Goal: Information Seeking & Learning: Learn about a topic

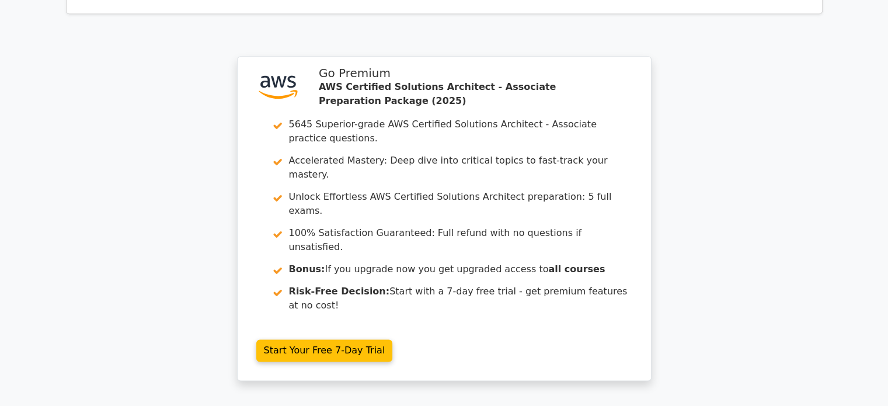
scroll to position [1582, 0]
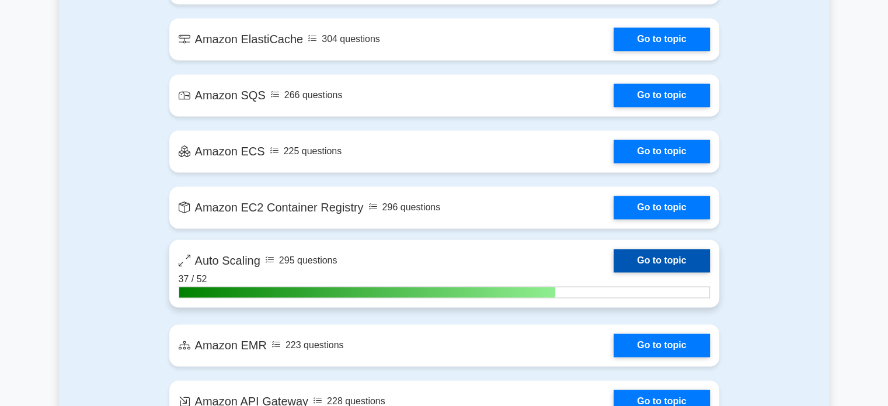
click at [666, 256] on link "Go to topic" at bounding box center [662, 260] width 96 height 23
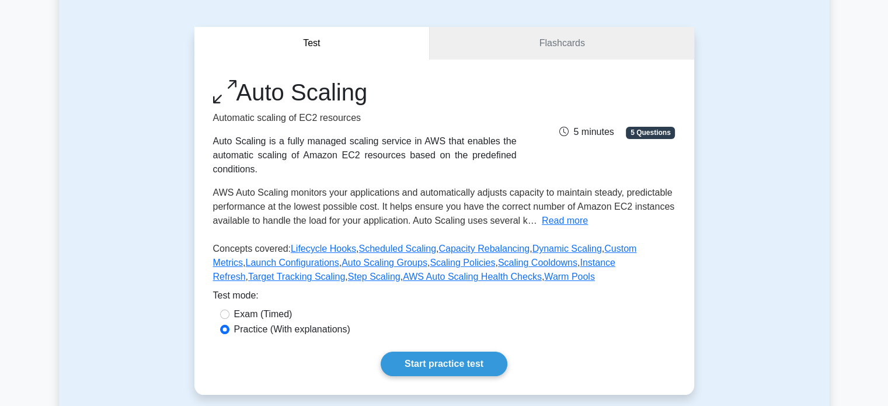
scroll to position [355, 0]
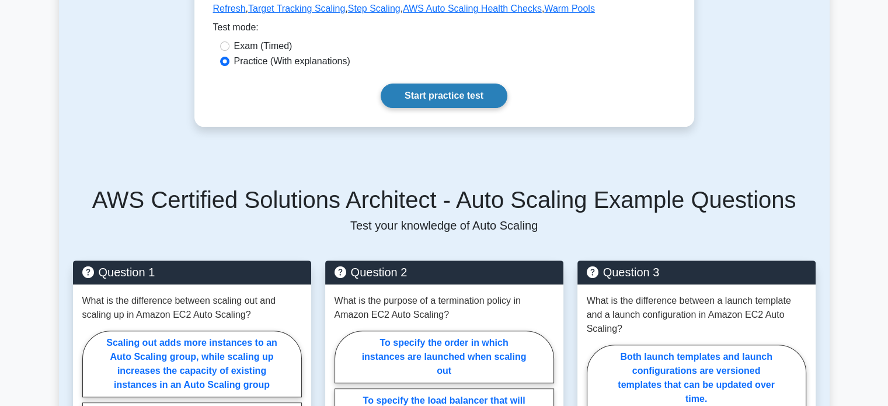
click at [458, 98] on link "Start practice test" at bounding box center [444, 96] width 127 height 25
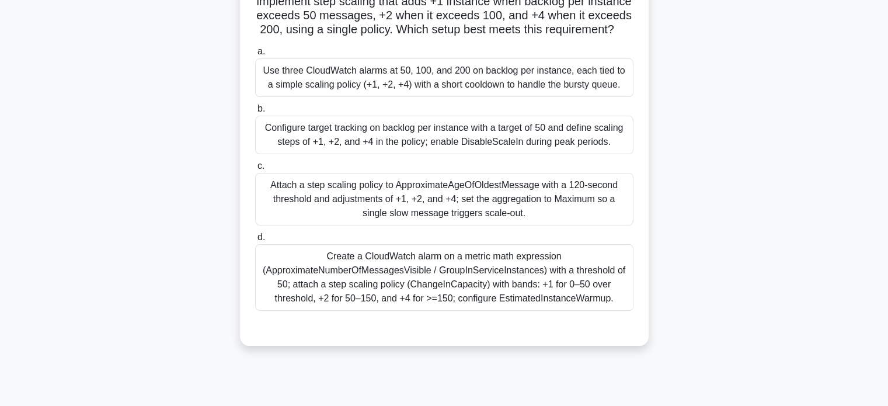
scroll to position [133, 0]
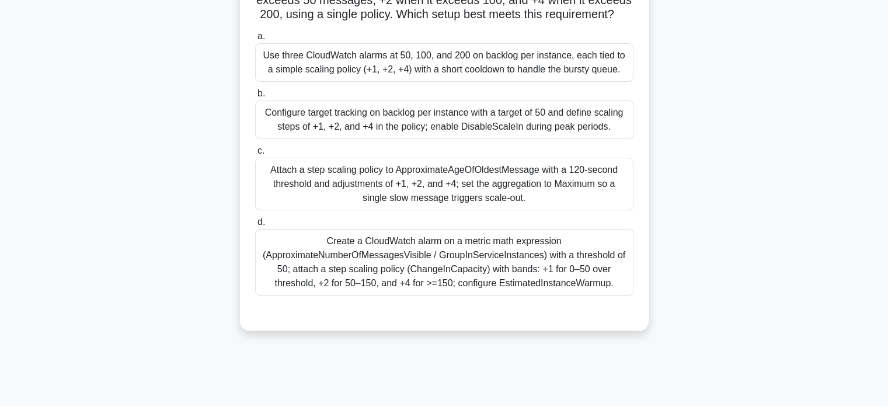
click at [502, 290] on div "Create a CloudWatch alarm on a metric math expression (ApproximateNumberOfMessa…" at bounding box center [444, 262] width 378 height 67
click at [255, 226] on input "d. Create a CloudWatch alarm on a metric math expression (ApproximateNumberOfMe…" at bounding box center [255, 222] width 0 height 8
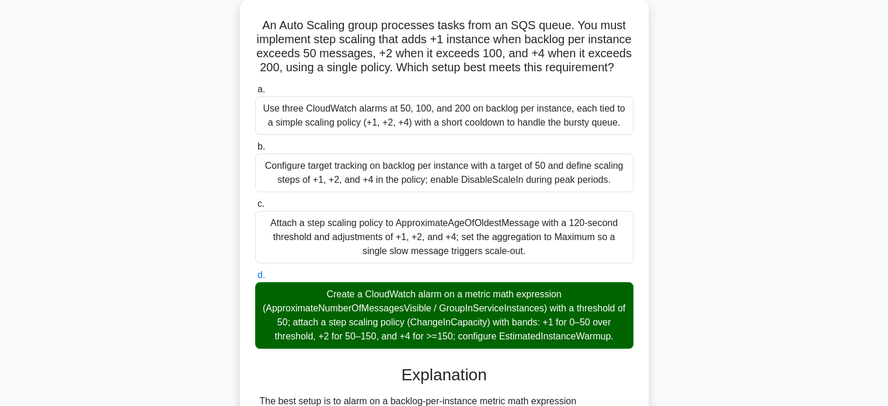
scroll to position [75, 0]
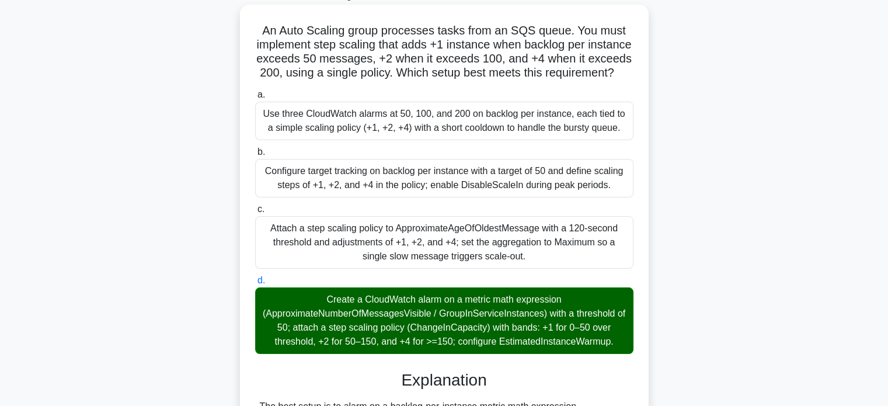
drag, startPoint x: 263, startPoint y: 30, endPoint x: 629, endPoint y: 356, distance: 490.6
click at [629, 356] on div "An Auto Scaling group processes tasks from an SQS queue. You must implement ste…" at bounding box center [444, 362] width 399 height 707
copy div "An Auto Scaling group processes tasks from an SQS queue. You must implement ste…"
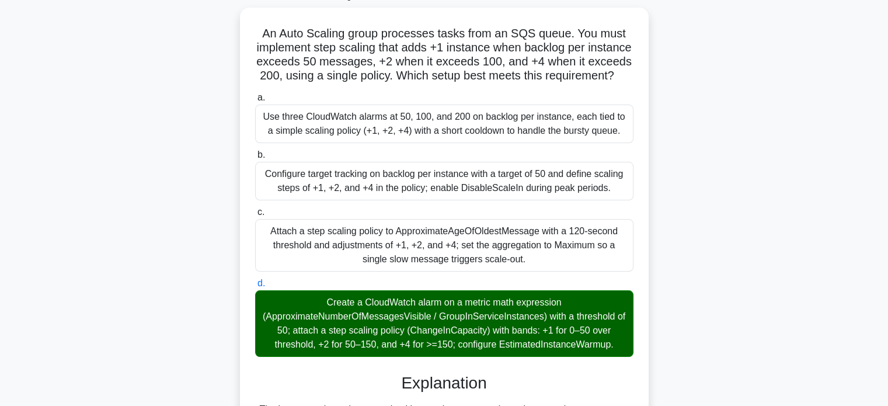
click at [745, 100] on div "An Auto Scaling group processes tasks from an SQS queue. You must implement ste…" at bounding box center [444, 373] width 771 height 731
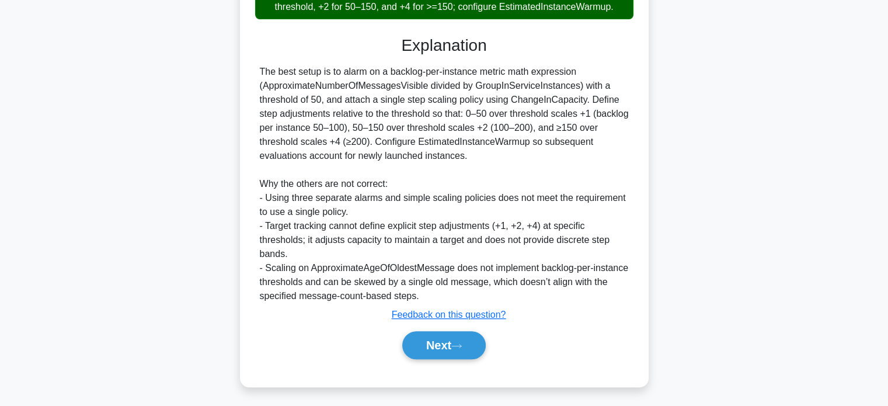
scroll to position [425, 0]
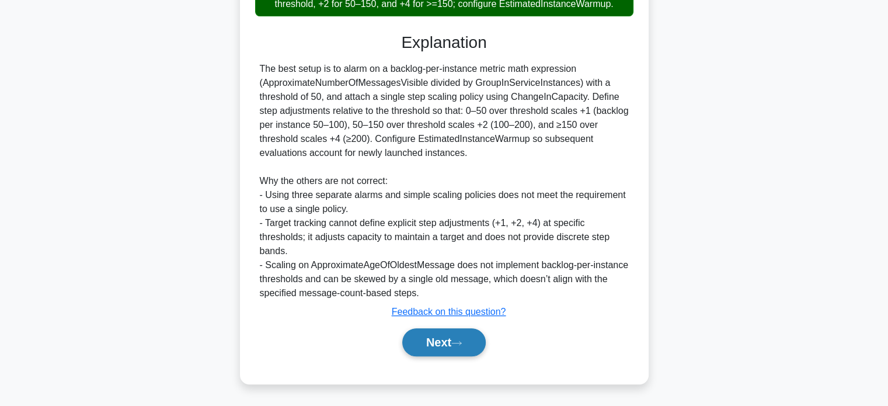
click at [428, 348] on button "Next" at bounding box center [444, 342] width 84 height 28
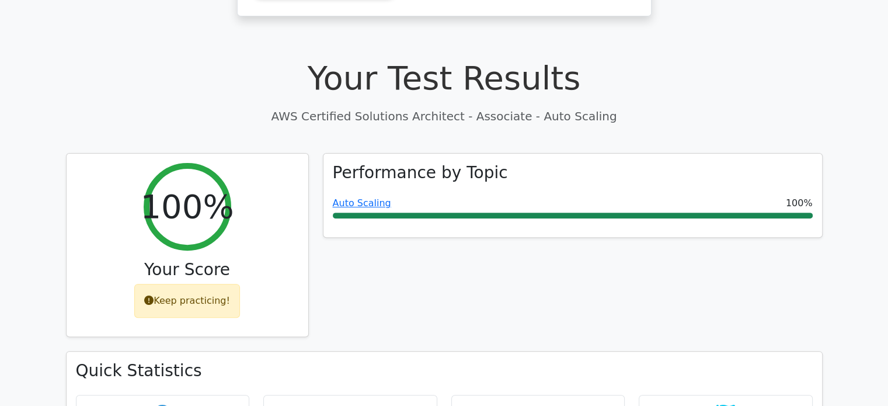
drag, startPoint x: 0, startPoint y: 0, endPoint x: 897, endPoint y: 260, distance: 933.4
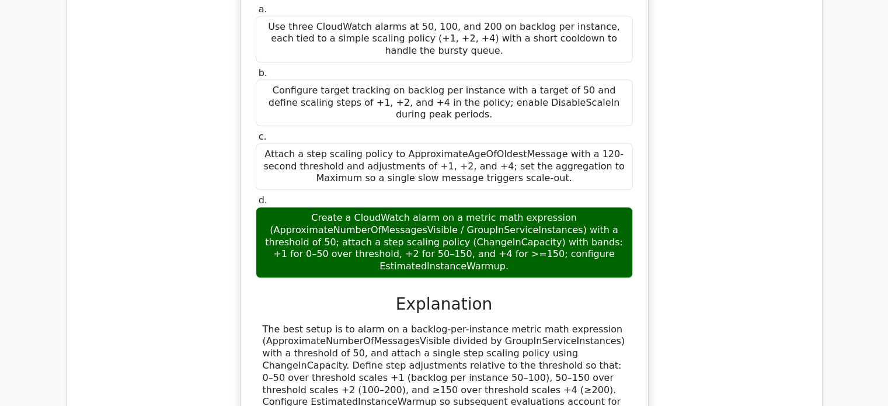
scroll to position [1750, 0]
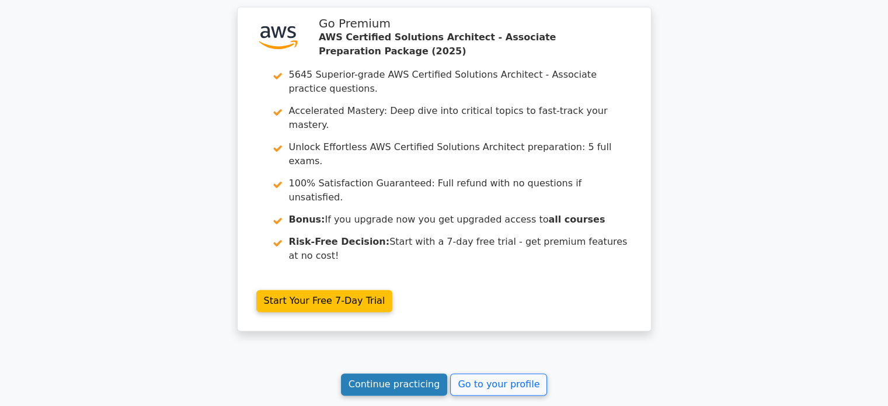
click at [402, 373] on link "Continue practicing" at bounding box center [394, 384] width 107 height 22
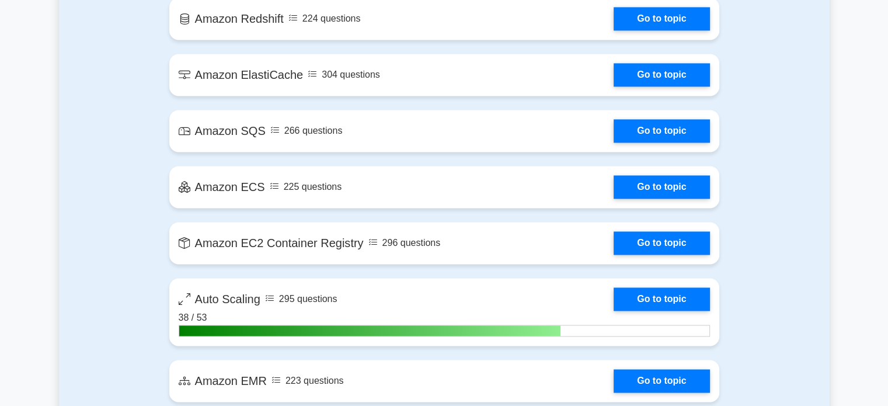
scroll to position [1776, 0]
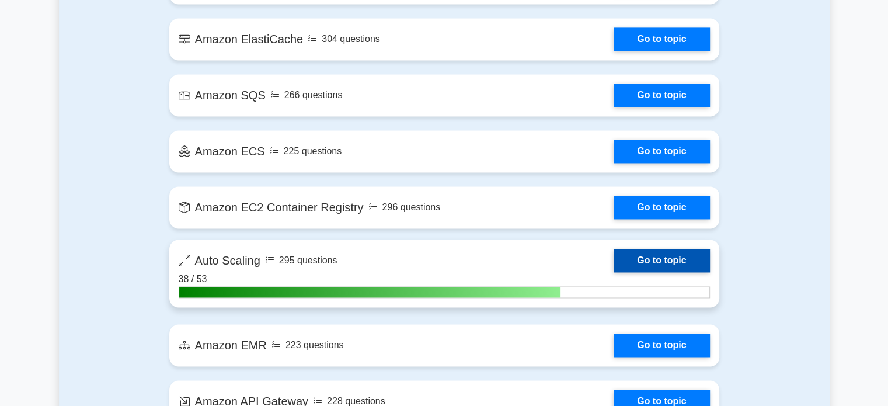
click at [644, 254] on link "Go to topic" at bounding box center [662, 260] width 96 height 23
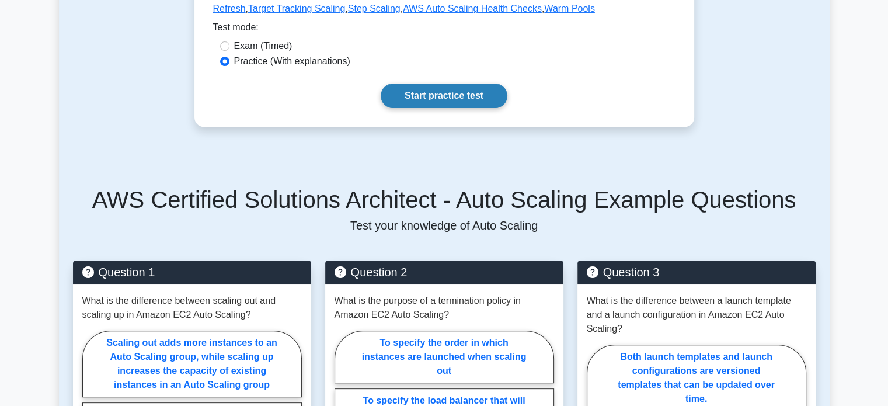
click at [447, 96] on link "Start practice test" at bounding box center [444, 96] width 127 height 25
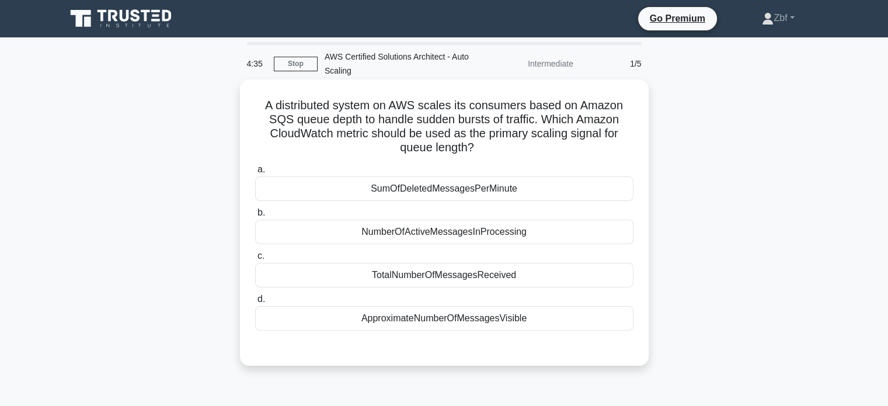
click at [467, 310] on div "ApproximateNumberOfMessagesVisible" at bounding box center [444, 318] width 378 height 25
click at [255, 303] on input "d. ApproximateNumberOfMessagesVisible" at bounding box center [255, 300] width 0 height 8
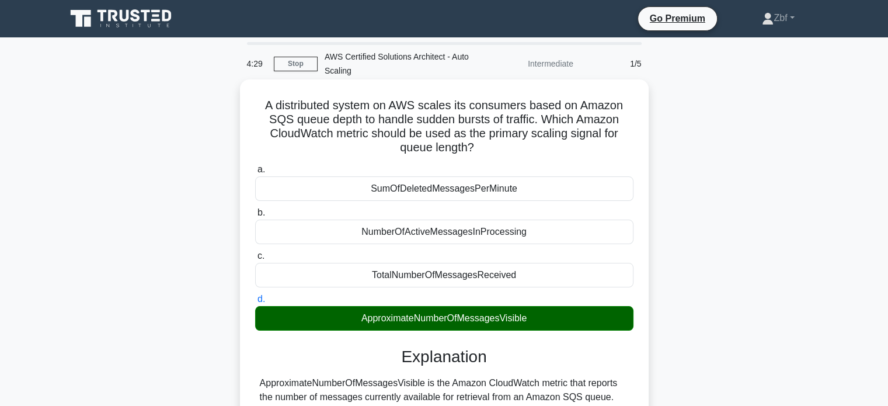
drag, startPoint x: 265, startPoint y: 105, endPoint x: 571, endPoint y: 319, distance: 373.8
click at [571, 319] on div "A distributed system on AWS scales its consumers based on Amazon SQS queue dept…" at bounding box center [444, 311] width 399 height 455
copy div "A distributed system on AWS scales its consumers based on Amazon SQS queue dept…"
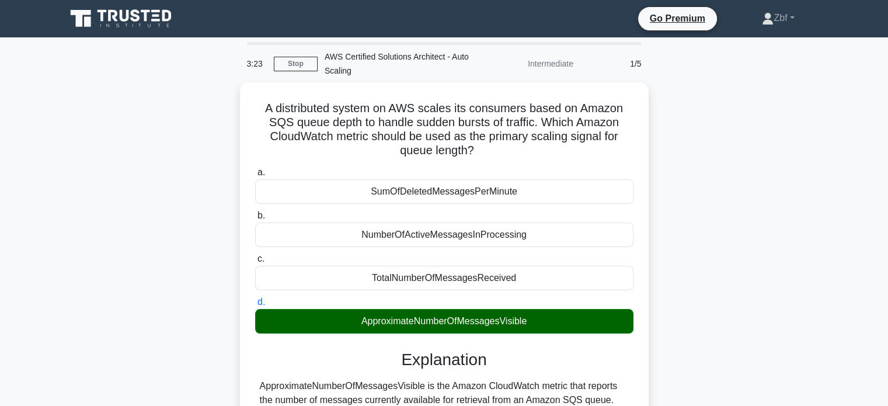
click at [735, 117] on div "A distributed system on AWS scales its consumers based on Amazon SQS queue dept…" at bounding box center [444, 321] width 771 height 478
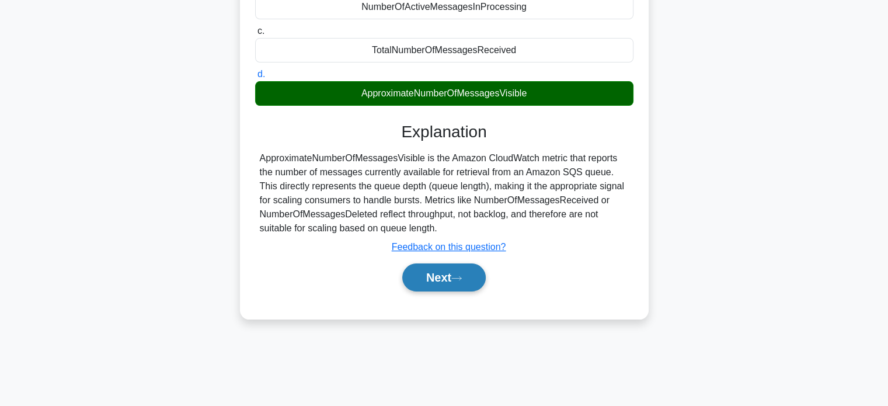
click at [430, 280] on button "Next" at bounding box center [444, 277] width 84 height 28
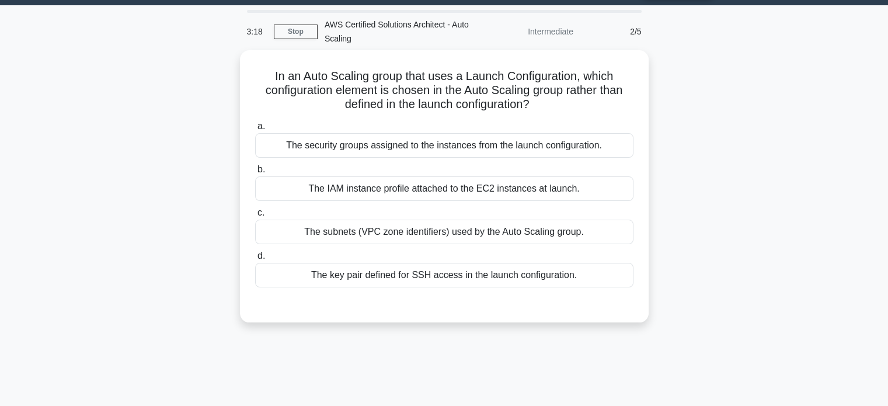
scroll to position [30, 0]
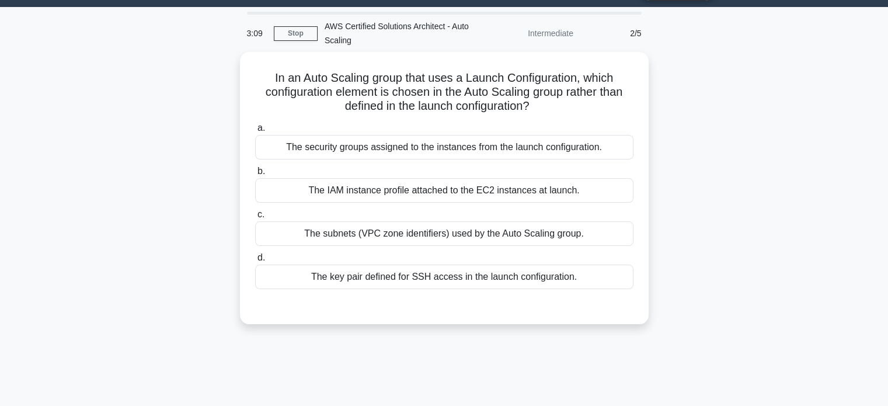
click at [874, 150] on main "3:09 Stop AWS Certified Solutions Architect - Auto Scaling Intermediate 2/5 In …" at bounding box center [444, 303] width 888 height 593
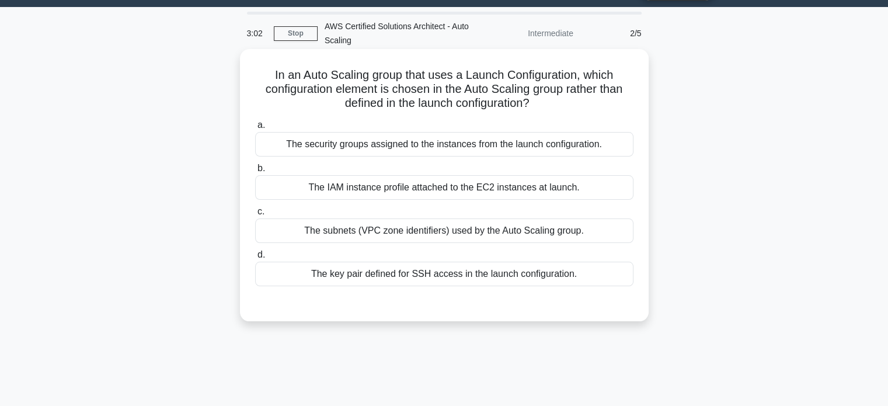
click at [481, 233] on div "The subnets (VPC zone identifiers) used by the Auto Scaling group." at bounding box center [444, 230] width 378 height 25
click at [255, 216] on input "c. The subnets (VPC zone identifiers) used by the Auto Scaling group." at bounding box center [255, 212] width 0 height 8
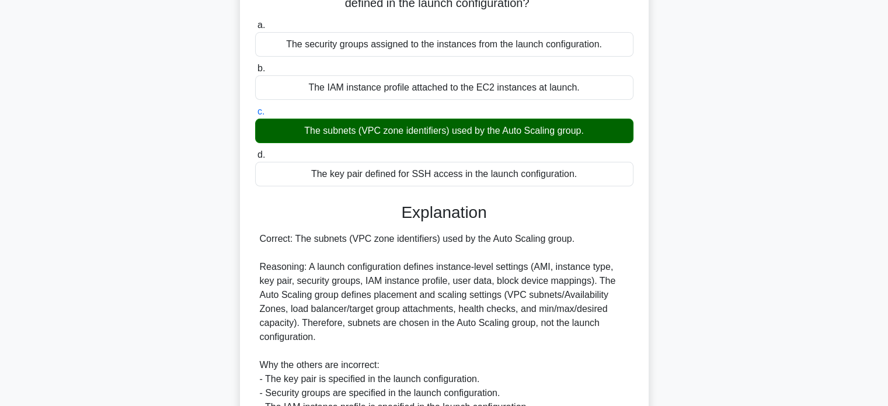
scroll to position [229, 0]
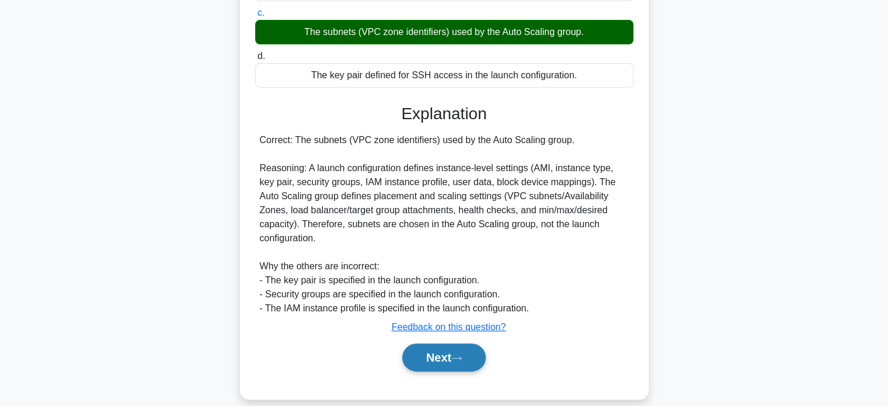
click at [442, 343] on button "Next" at bounding box center [444, 357] width 84 height 28
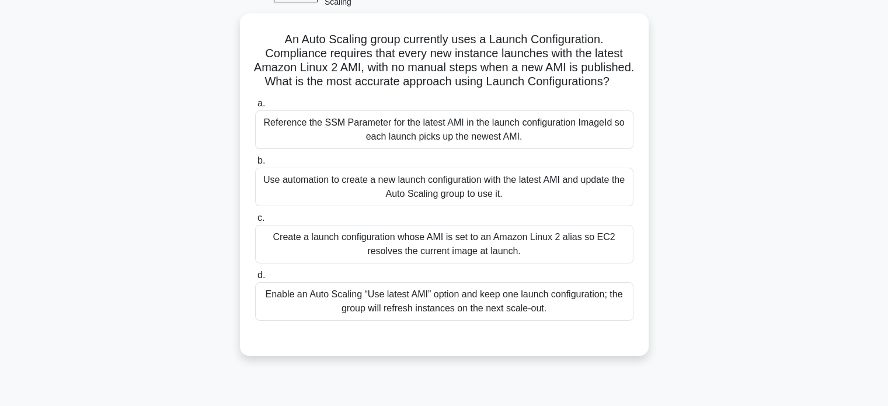
scroll to position [74, 0]
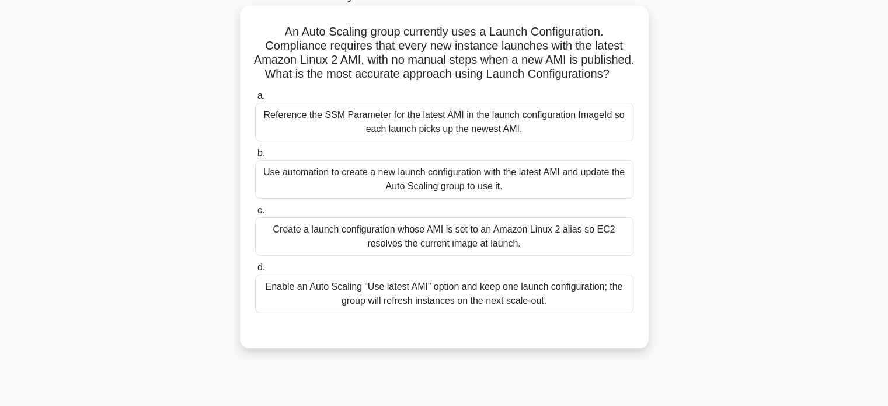
click at [582, 197] on div "Use automation to create a new launch configuration with the latest AMI and upd…" at bounding box center [444, 179] width 378 height 39
click at [255, 157] on input "b. Use automation to create a new launch configuration with the latest AMI and …" at bounding box center [255, 154] width 0 height 8
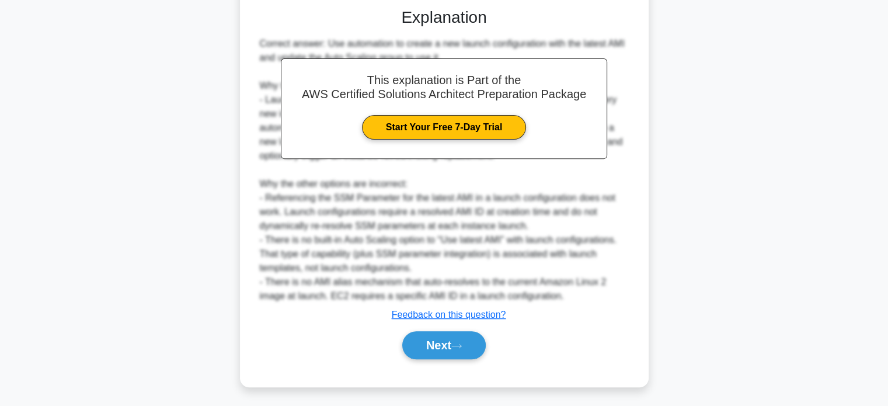
scroll to position [411, 0]
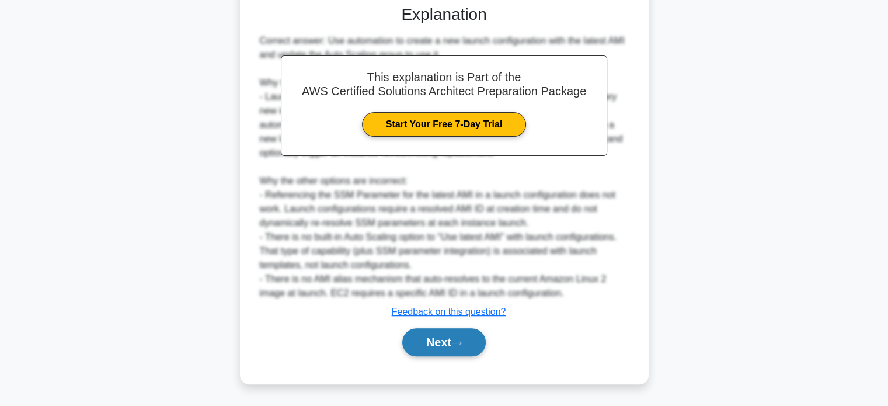
click at [454, 340] on button "Next" at bounding box center [444, 342] width 84 height 28
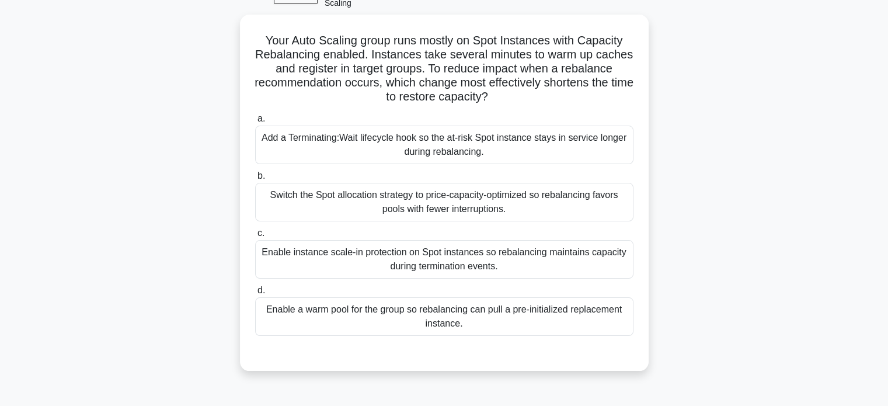
scroll to position [68, 0]
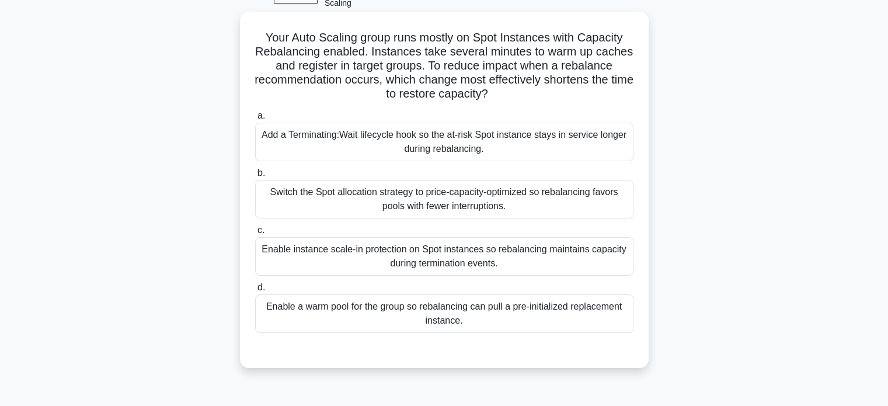
click at [519, 322] on div "Enable a warm pool for the group so rebalancing can pull a pre-initialized repl…" at bounding box center [444, 313] width 378 height 39
click at [255, 291] on input "d. Enable a warm pool for the group so rebalancing can pull a pre-initialized r…" at bounding box center [255, 288] width 0 height 8
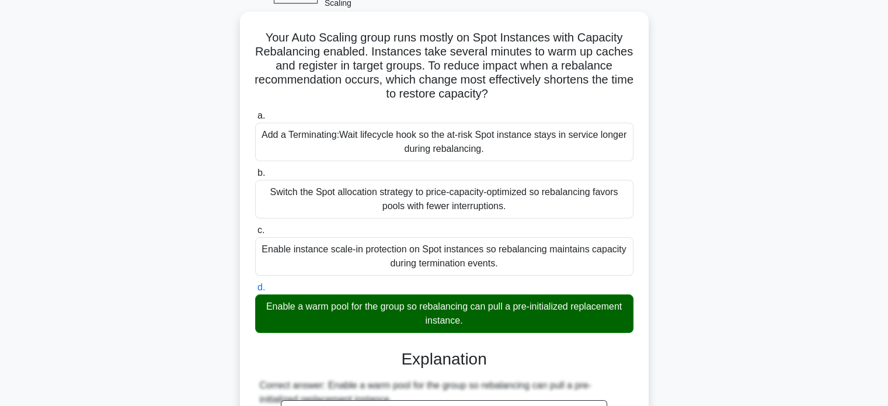
drag, startPoint x: 260, startPoint y: 35, endPoint x: 484, endPoint y: 325, distance: 366.5
click at [484, 325] on div "Your Auto Scaling group runs mostly on Spot Instances with Capacity Rebalancing…" at bounding box center [444, 369] width 399 height 707
copy div "Your Auto Scaling group runs mostly on Spot Instances with Capacity Rebalancing…"
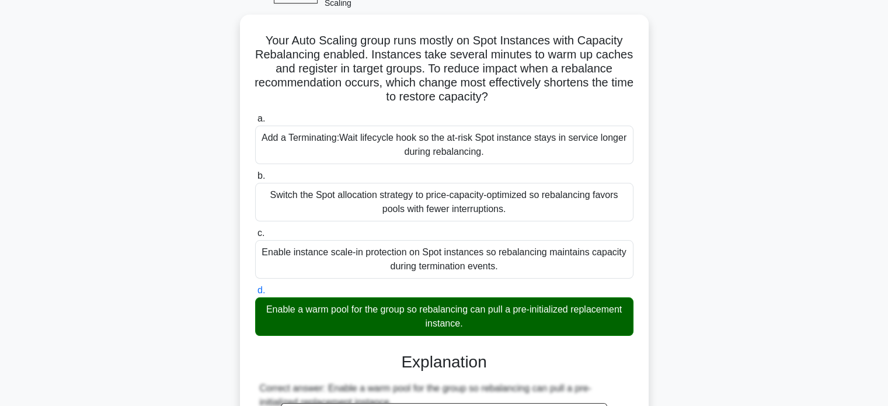
click at [754, 107] on div "Your Auto Scaling group runs mostly on Spot Instances with Capacity Rebalancing…" at bounding box center [444, 380] width 771 height 731
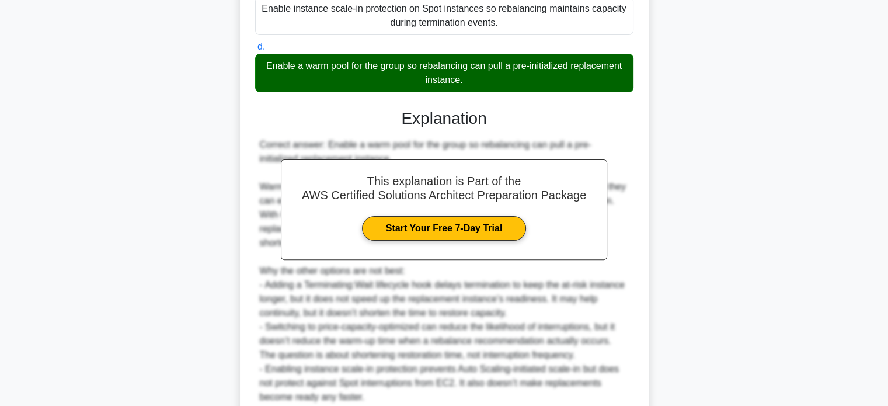
scroll to position [363, 0]
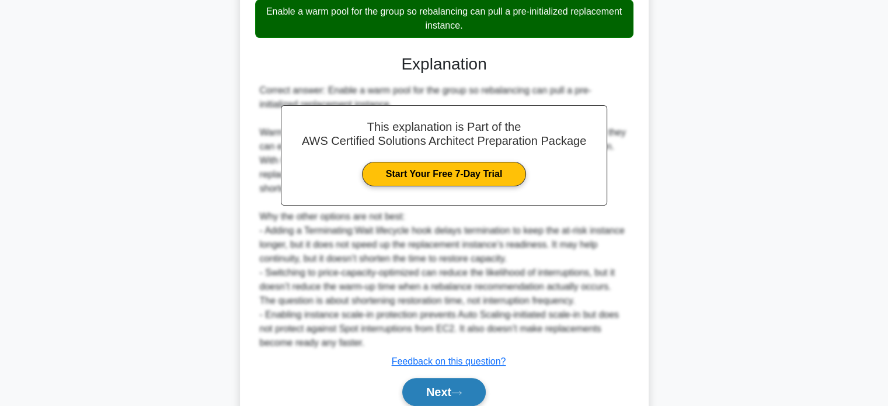
click at [465, 385] on button "Next" at bounding box center [444, 392] width 84 height 28
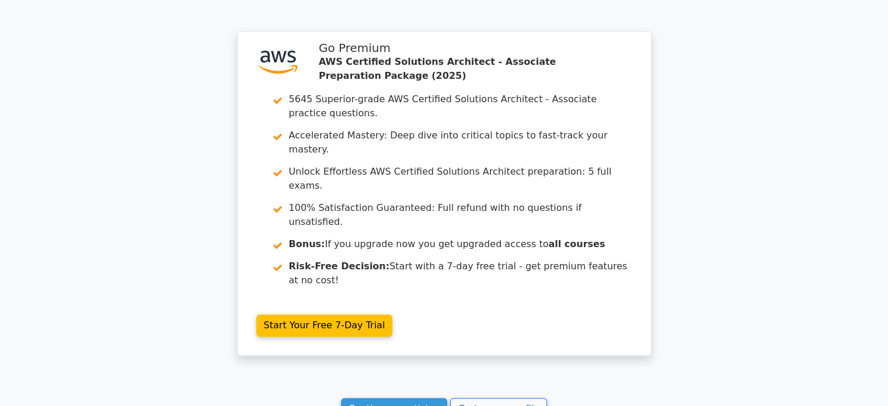
scroll to position [1594, 0]
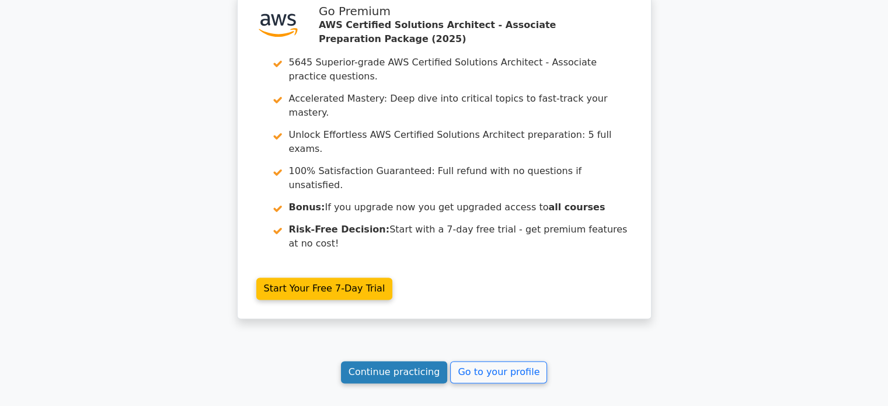
click at [416, 361] on link "Continue practicing" at bounding box center [394, 372] width 107 height 22
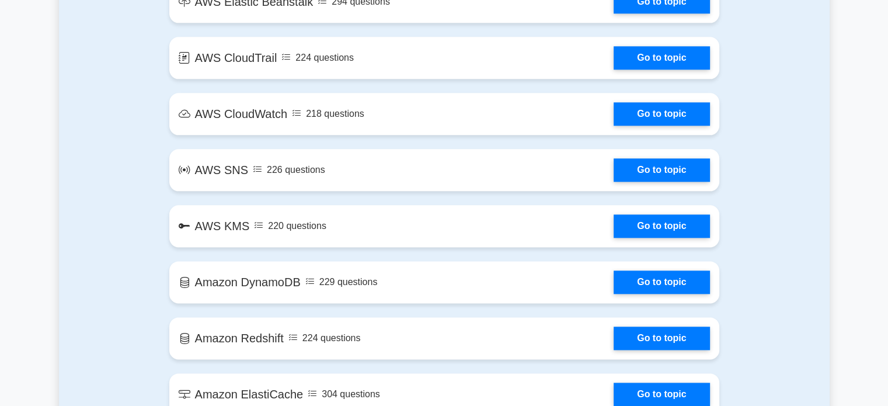
scroll to position [1776, 0]
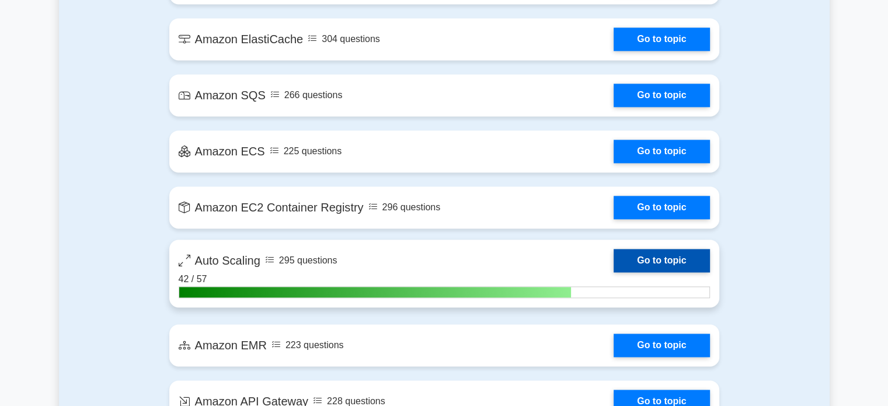
click at [642, 256] on link "Go to topic" at bounding box center [662, 260] width 96 height 23
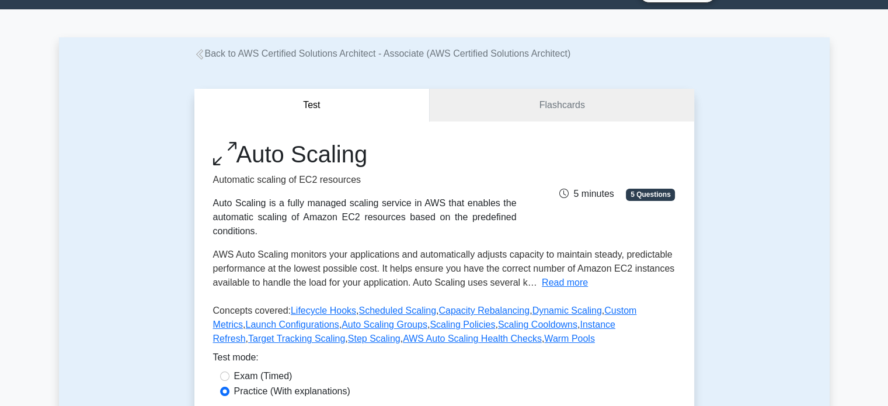
scroll to position [355, 0]
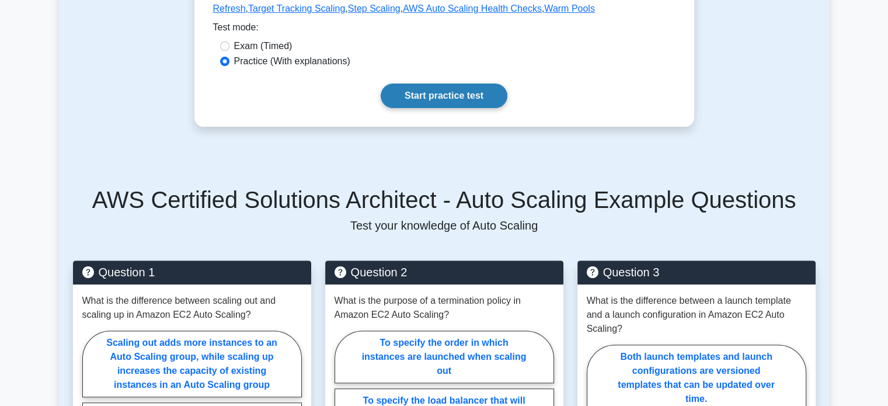
click at [484, 89] on link "Start practice test" at bounding box center [444, 96] width 127 height 25
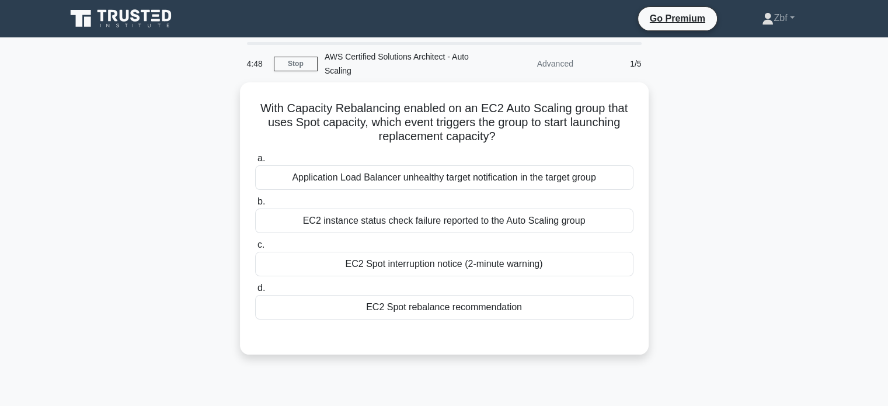
click at [750, 120] on div "With Capacity Rebalancing enabled on an EC2 Auto Scaling group that uses Spot c…" at bounding box center [444, 225] width 771 height 286
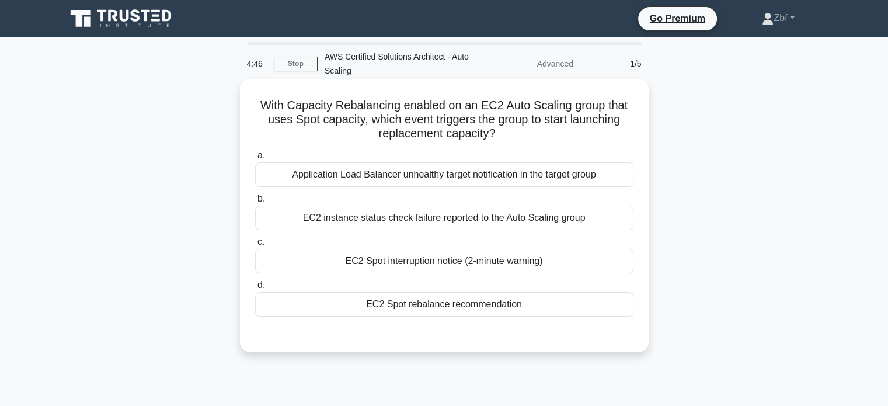
click at [439, 303] on div "EC2 Spot rebalance recommendation" at bounding box center [444, 304] width 378 height 25
click at [255, 289] on input "d. EC2 Spot rebalance recommendation" at bounding box center [255, 286] width 0 height 8
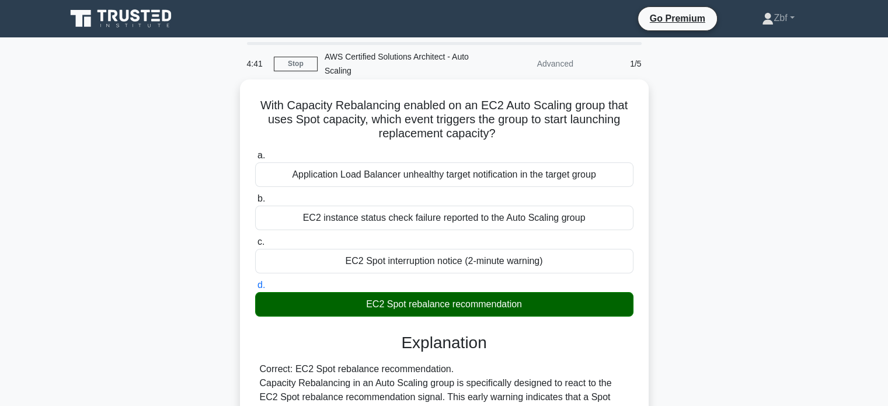
drag, startPoint x: 259, startPoint y: 105, endPoint x: 542, endPoint y: 305, distance: 346.9
click at [542, 305] on div "With Capacity Rebalancing enabled on an EC2 Auto Scaling group that uses Spot c…" at bounding box center [444, 367] width 399 height 567
copy div "With Capacity Rebalancing enabled on an EC2 Auto Scaling group that uses Spot c…"
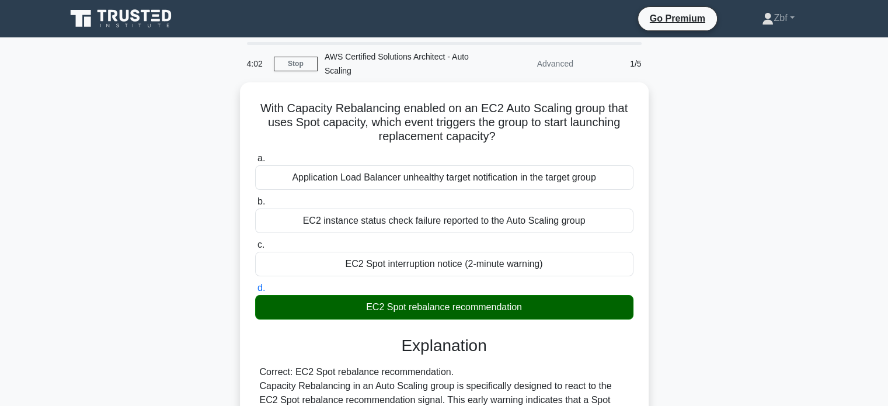
click at [693, 112] on div "With Capacity Rebalancing enabled on an EC2 Auto Scaling group that uses Spot c…" at bounding box center [444, 377] width 771 height 590
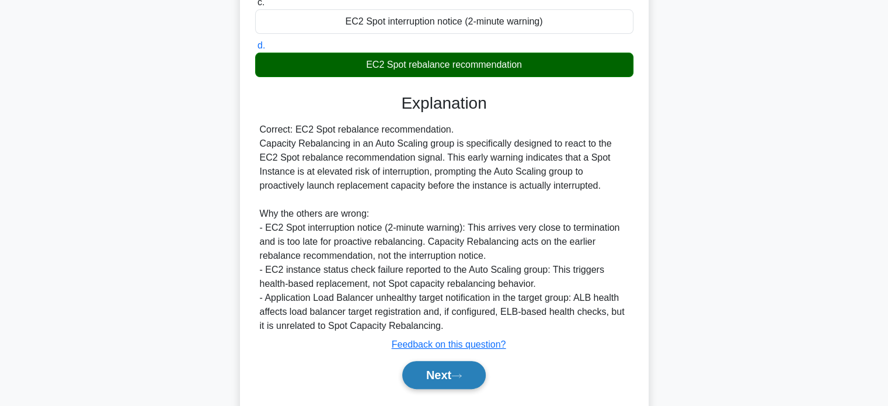
click at [477, 372] on button "Next" at bounding box center [444, 375] width 84 height 28
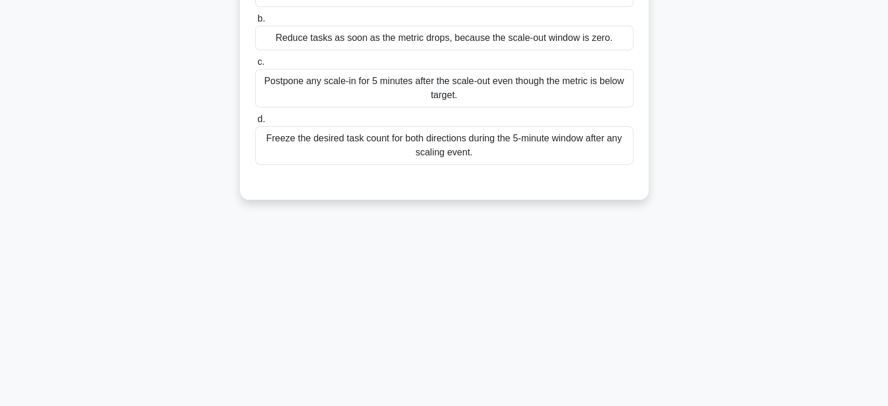
click at [876, 311] on main "3:57 Stop AWS Certified Solutions Architect - Auto Scaling Advanced 2/5 An Amaz…" at bounding box center [444, 109] width 888 height 593
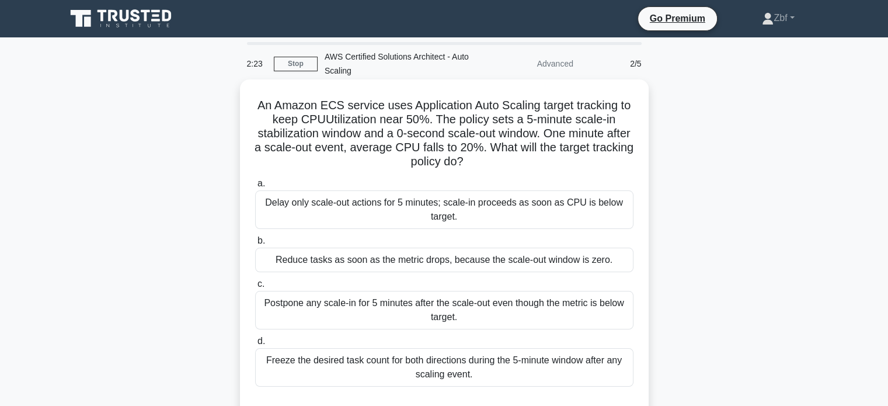
click at [535, 306] on div "Postpone any scale-in for 5 minutes after the scale-out even though the metric …" at bounding box center [444, 310] width 378 height 39
click at [255, 288] on input "c. Postpone any scale-in for 5 minutes after the scale-out even though the metr…" at bounding box center [255, 284] width 0 height 8
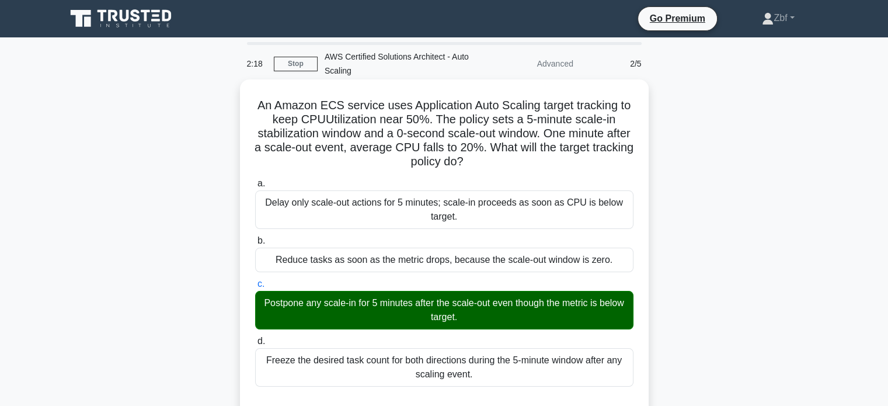
drag, startPoint x: 255, startPoint y: 106, endPoint x: 489, endPoint y: 373, distance: 354.7
click at [489, 373] on div "An Amazon ECS service uses Application Auto Scaling target tracking to keep CPU…" at bounding box center [444, 402] width 399 height 637
copy div "An Amazon ECS service uses Application Auto Scaling target tracking to keep CPU…"
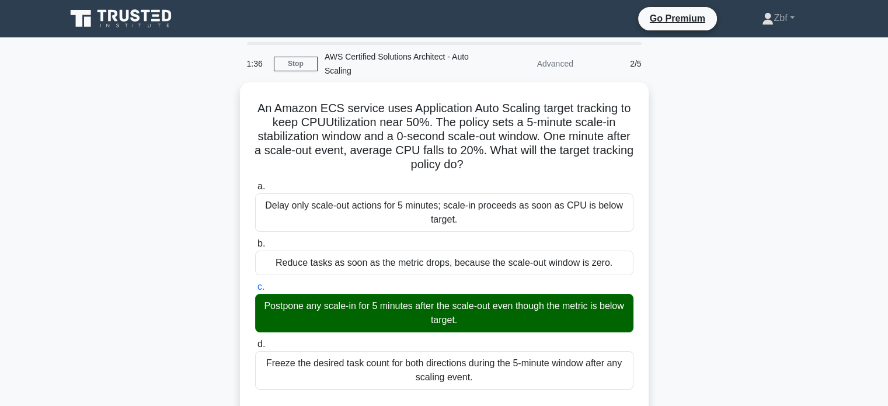
click at [791, 116] on div "An Amazon ECS service uses Application Auto Scaling target tracking to keep CPU…" at bounding box center [444, 412] width 771 height 661
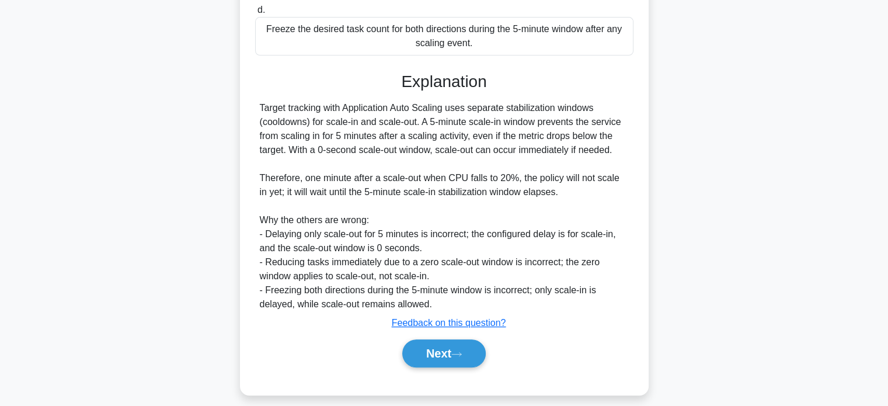
scroll to position [341, 0]
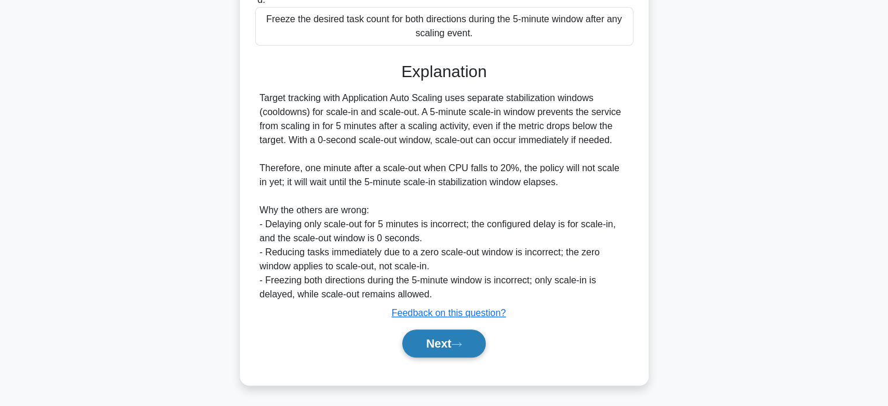
click at [461, 338] on button "Next" at bounding box center [444, 343] width 84 height 28
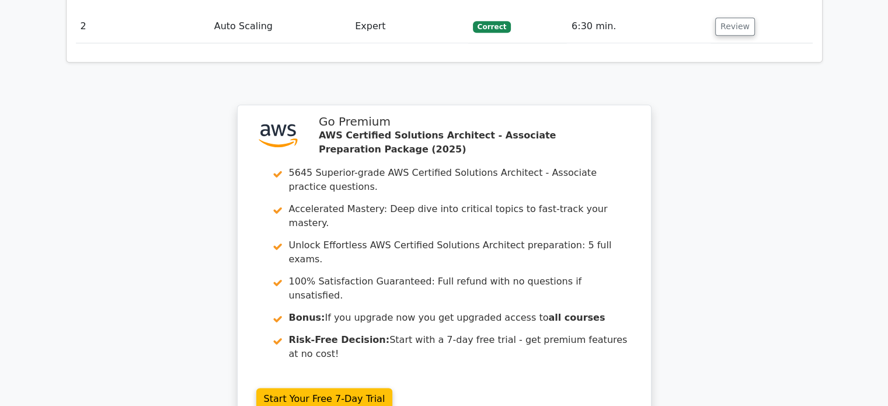
scroll to position [1542, 0]
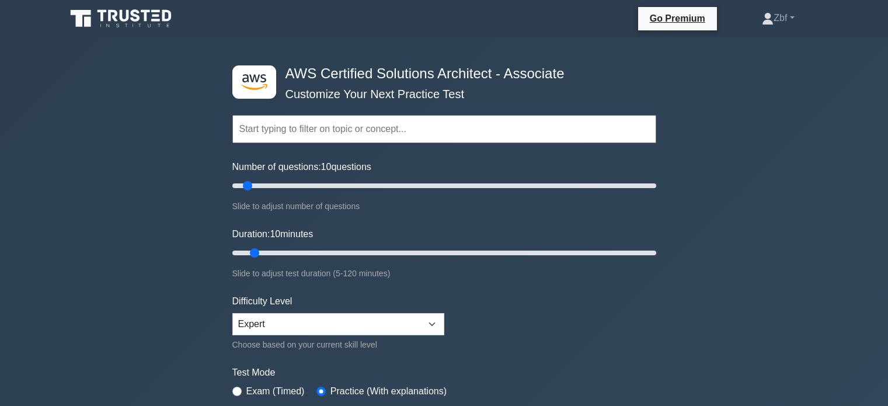
scroll to position [1065, 0]
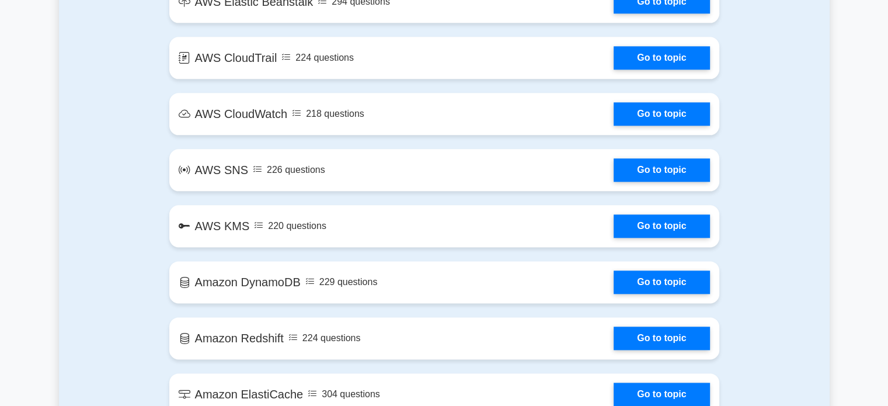
scroll to position [1776, 0]
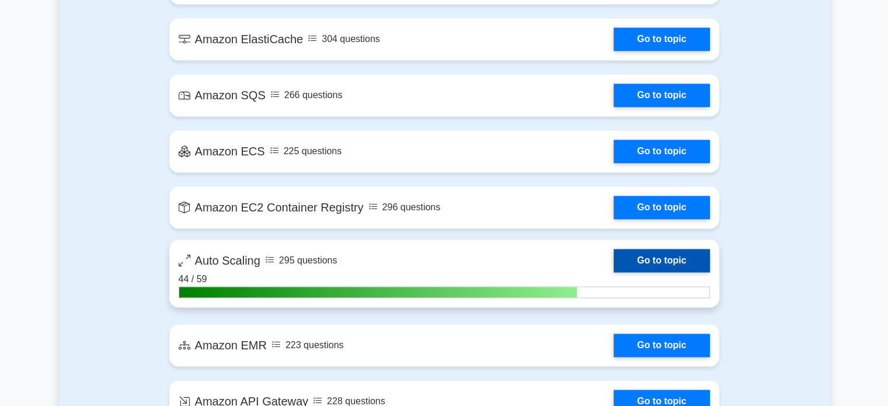
click at [671, 268] on link "Go to topic" at bounding box center [662, 260] width 96 height 23
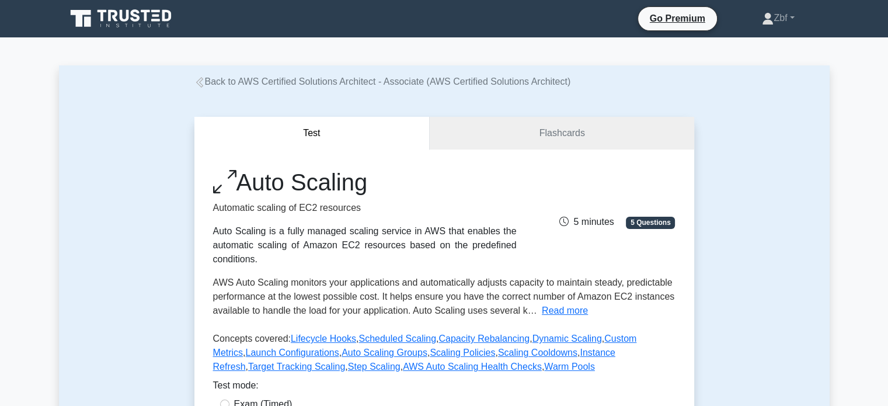
scroll to position [355, 0]
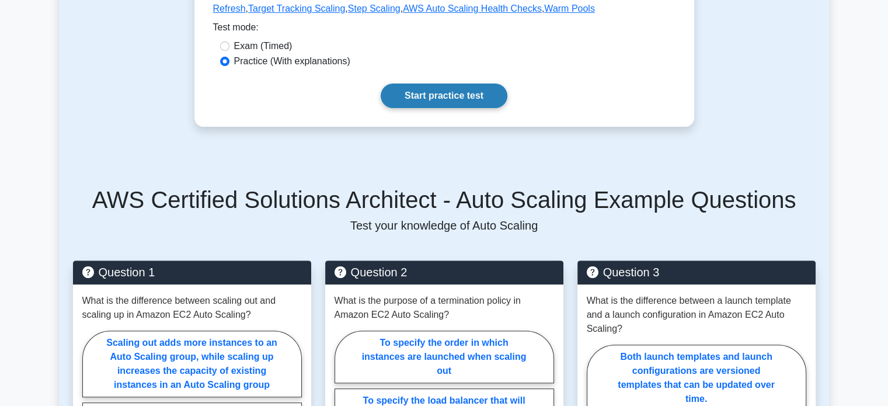
click at [501, 94] on link "Start practice test" at bounding box center [444, 96] width 127 height 25
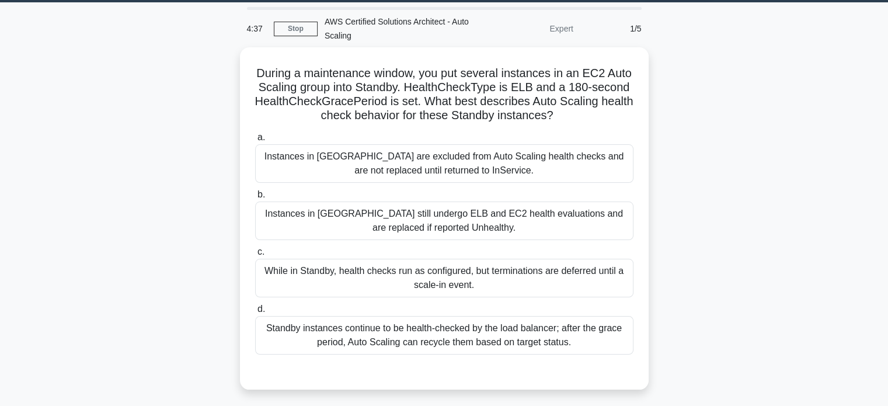
scroll to position [39, 0]
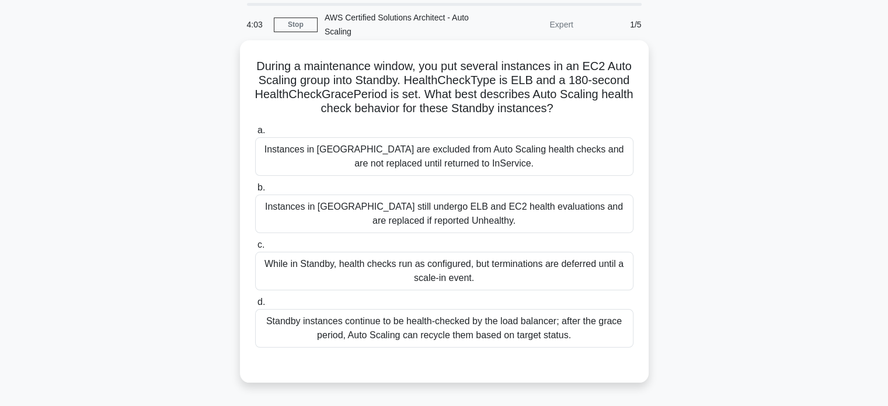
click at [428, 321] on div "Standby instances continue to be health-checked by the load balancer; after the…" at bounding box center [444, 328] width 378 height 39
click at [255, 306] on input "d. Standby instances continue to be health-checked by the load balancer; after …" at bounding box center [255, 302] width 0 height 8
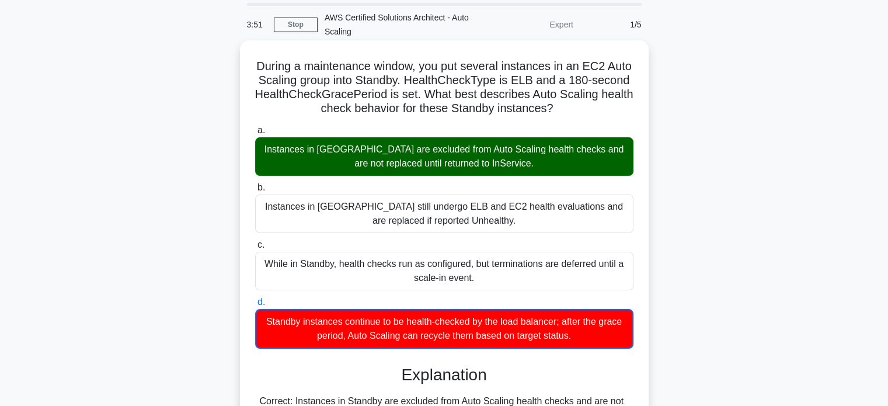
drag, startPoint x: 269, startPoint y: 65, endPoint x: 595, endPoint y: 339, distance: 426.2
click at [595, 339] on div "During a maintenance window, you put several instances in an EC2 Auto Scaling g…" at bounding box center [444, 371] width 399 height 652
copy div "During a maintenance window, you put several instances in an EC2 Auto Scaling g…"
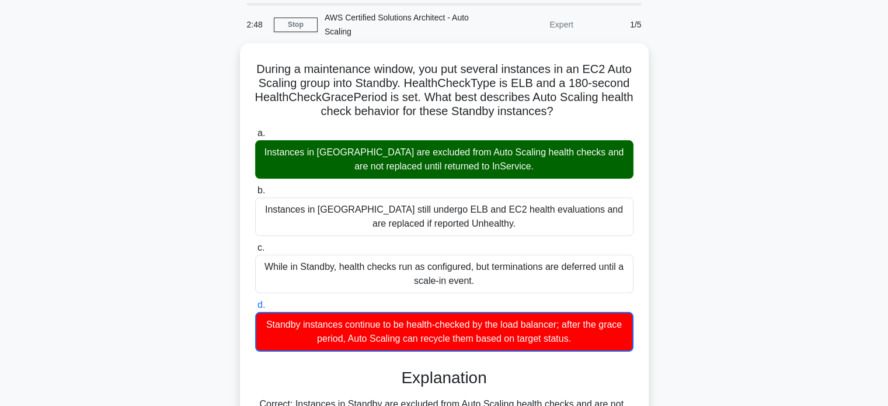
click at [739, 102] on div "During a maintenance window, you put several instances in an EC2 Auto Scaling g…" at bounding box center [444, 381] width 771 height 676
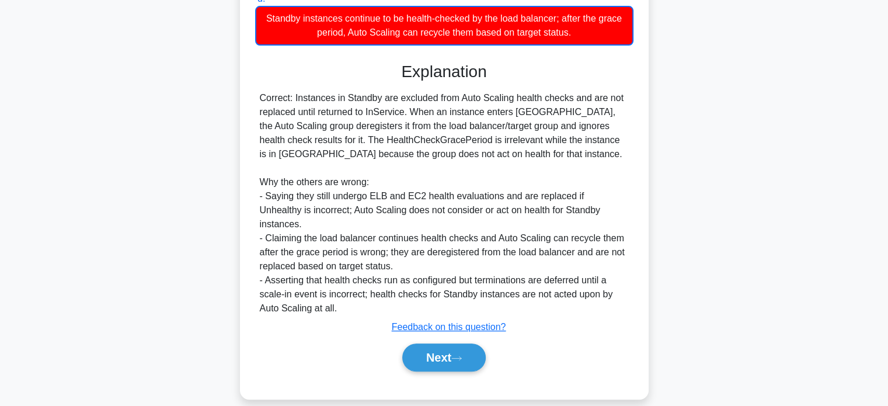
click at [495, 343] on div "Next" at bounding box center [444, 357] width 383 height 28
click at [470, 343] on button "Next" at bounding box center [444, 357] width 84 height 28
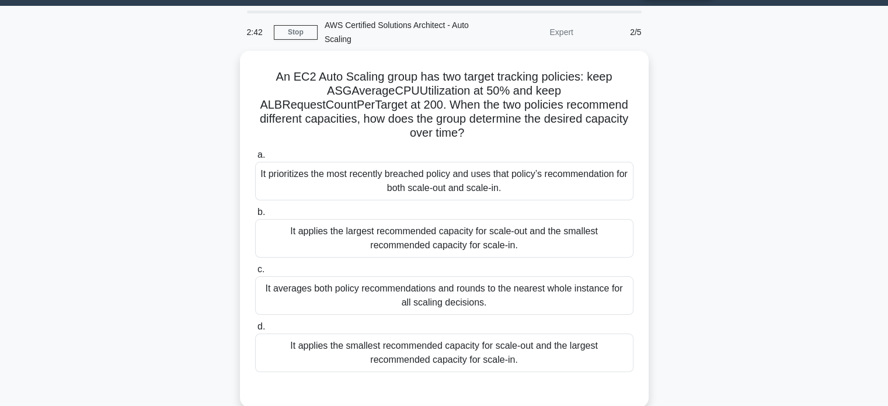
scroll to position [26, 0]
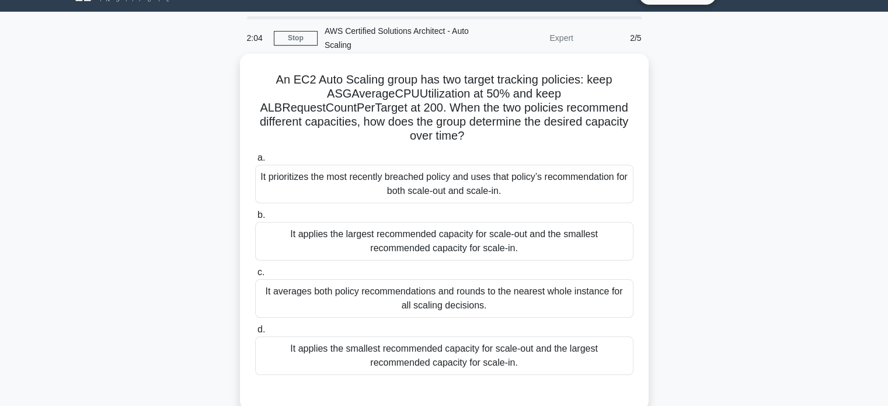
click at [446, 244] on div "It applies the largest recommended capacity for scale-out and the smallest reco…" at bounding box center [444, 241] width 378 height 39
click at [255, 219] on input "b. It applies the largest recommended capacity for scale-out and the smallest r…" at bounding box center [255, 215] width 0 height 8
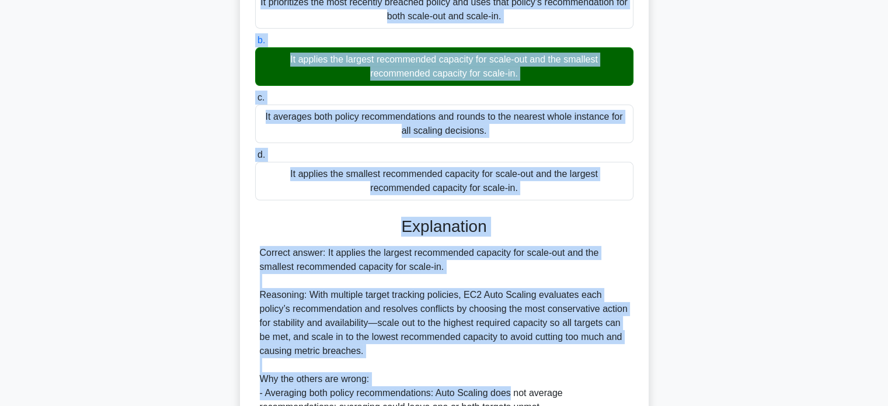
scroll to position [221, 0]
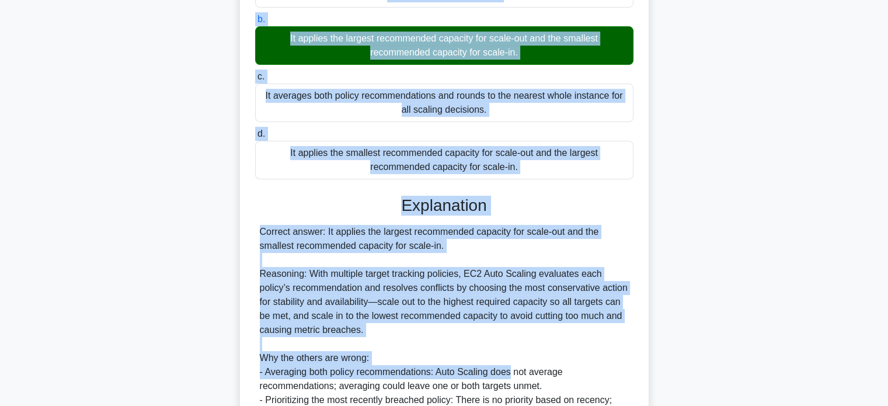
drag, startPoint x: 275, startPoint y: 79, endPoint x: 533, endPoint y: 170, distance: 273.6
click at [533, 170] on div "An EC2 Auto Scaling group has two target tracking policies: keep ASGAverageCPUU…" at bounding box center [444, 195] width 399 height 665
copy div "An EC2 Auto Scaling group has two target tracking policies: keep ASGAverageCPUU…"
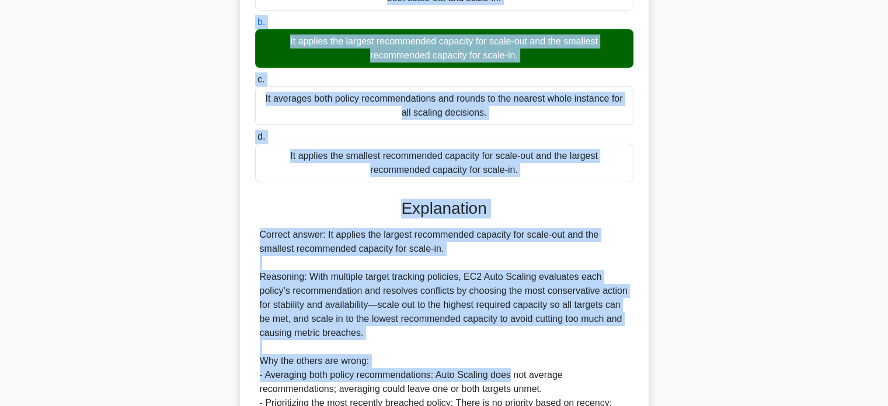
click at [788, 123] on div "An EC2 Auto Scaling group has two target tracking policies: keep ASGAverageCPUU…" at bounding box center [444, 205] width 771 height 689
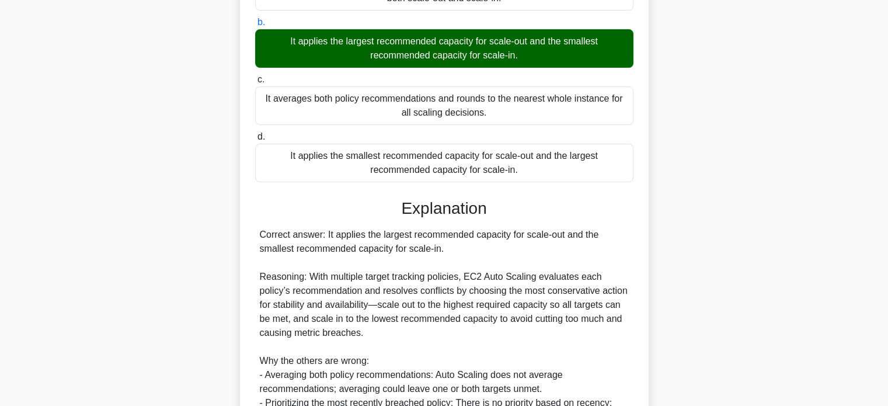
scroll to position [383, 0]
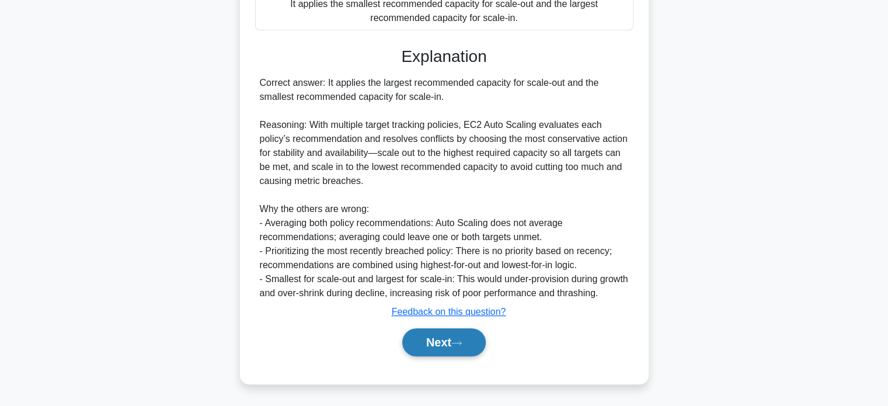
click at [458, 345] on icon at bounding box center [456, 343] width 11 height 6
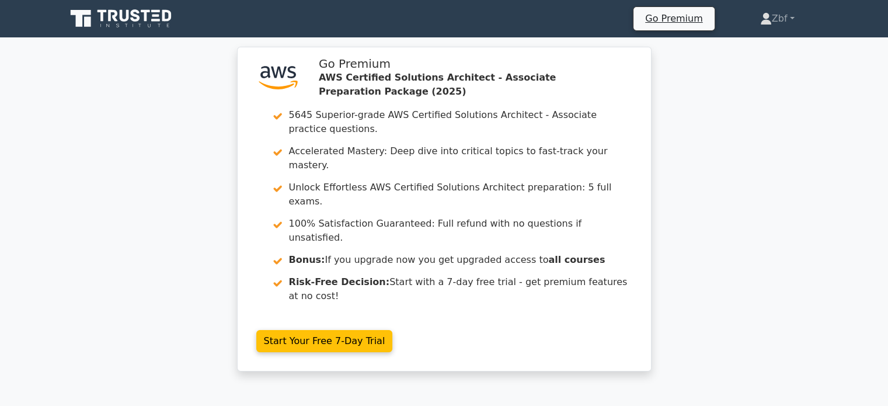
drag, startPoint x: 0, startPoint y: 0, endPoint x: 877, endPoint y: 289, distance: 923.7
click at [877, 289] on div ".st0{fill:#252F3E;} .st1{fill-rule:evenodd;clip-rule:evenodd;fill:#FF9900;} Go …" at bounding box center [444, 216] width 888 height 339
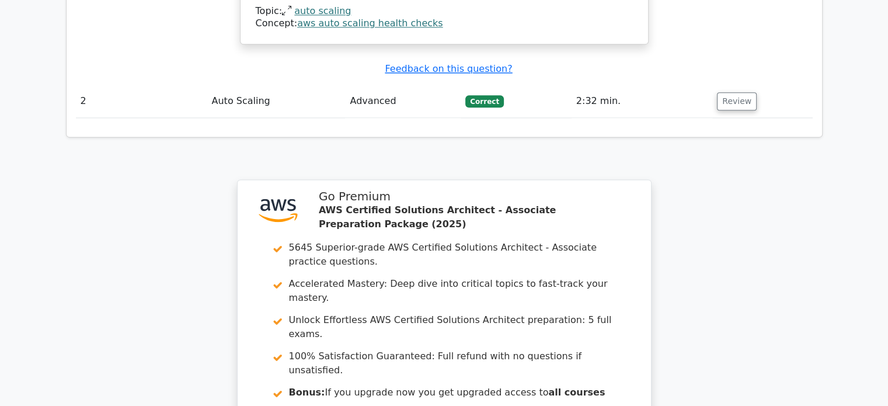
scroll to position [1657, 0]
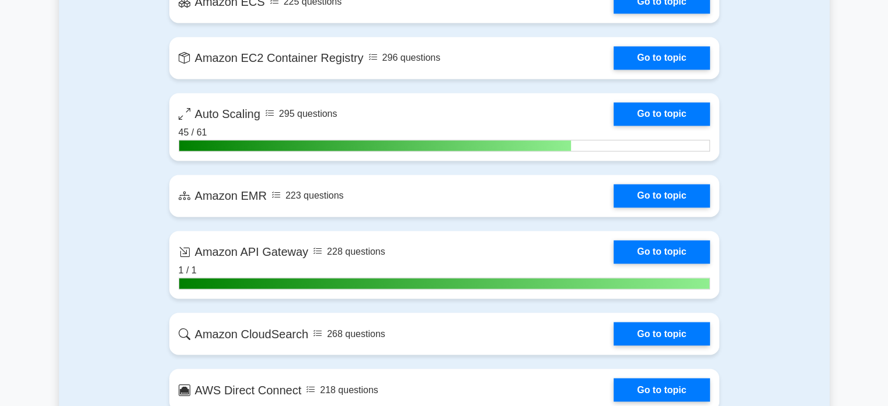
scroll to position [1930, 0]
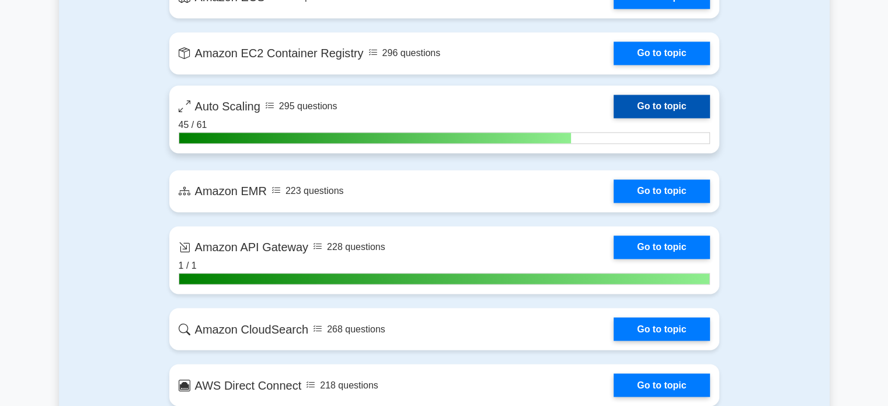
click at [663, 98] on link "Go to topic" at bounding box center [662, 106] width 96 height 23
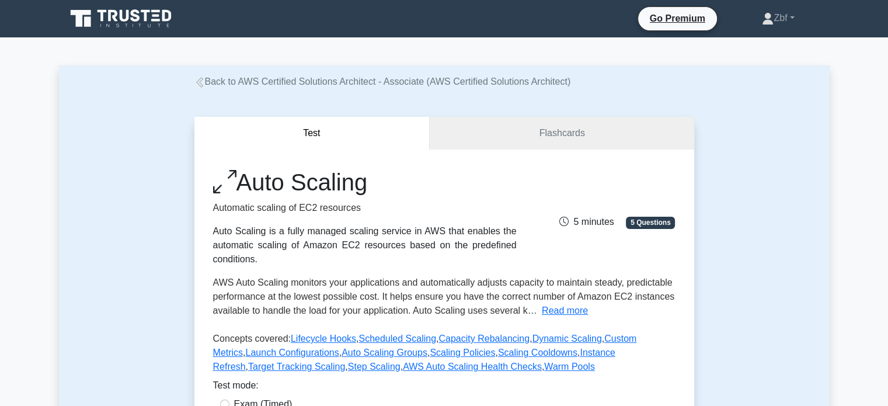
scroll to position [355, 0]
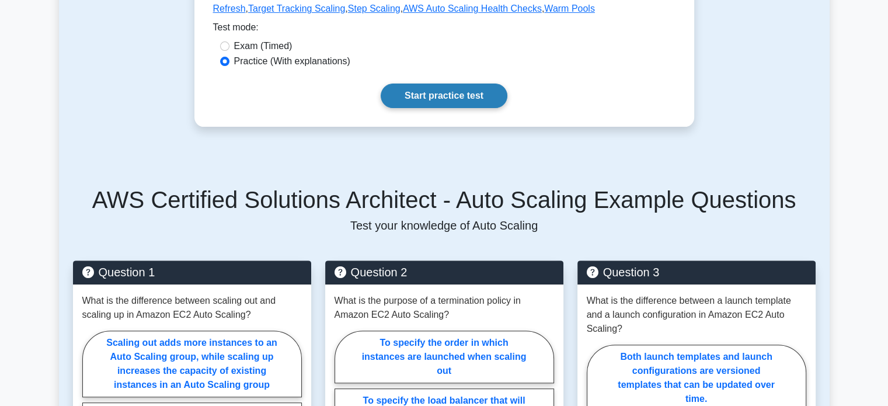
click at [495, 97] on link "Start practice test" at bounding box center [444, 96] width 127 height 25
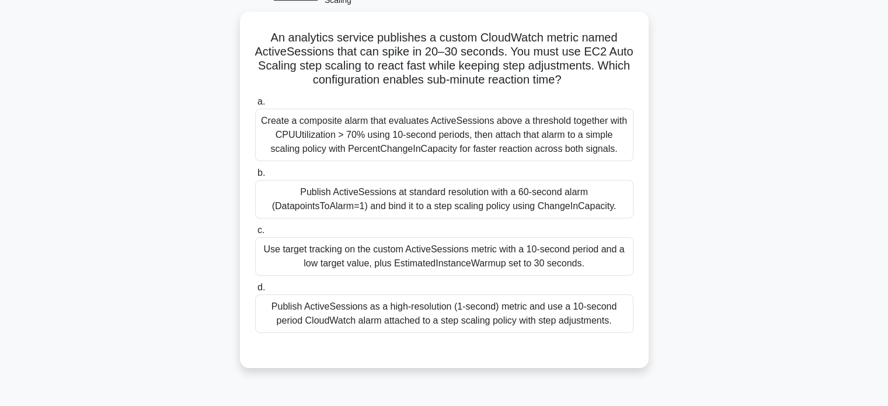
scroll to position [73, 0]
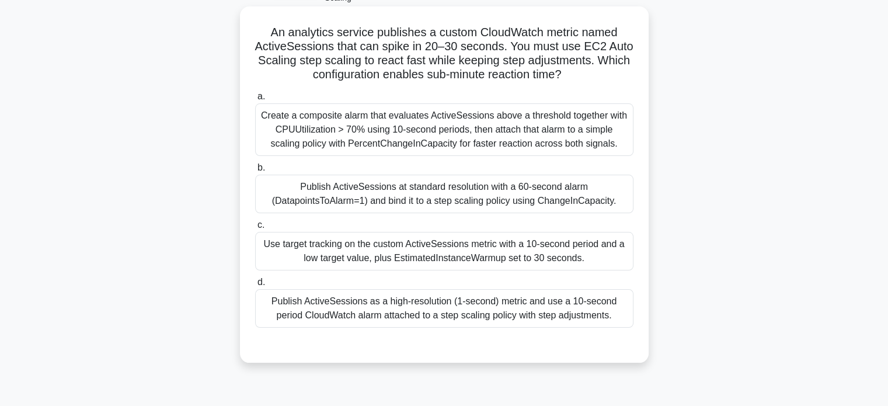
click at [503, 307] on div "Publish ActiveSessions as a high-resolution (1-second) metric and use a 10-seco…" at bounding box center [444, 308] width 378 height 39
click at [255, 286] on input "d. Publish ActiveSessions as a high-resolution (1-second) metric and use a 10-s…" at bounding box center [255, 283] width 0 height 8
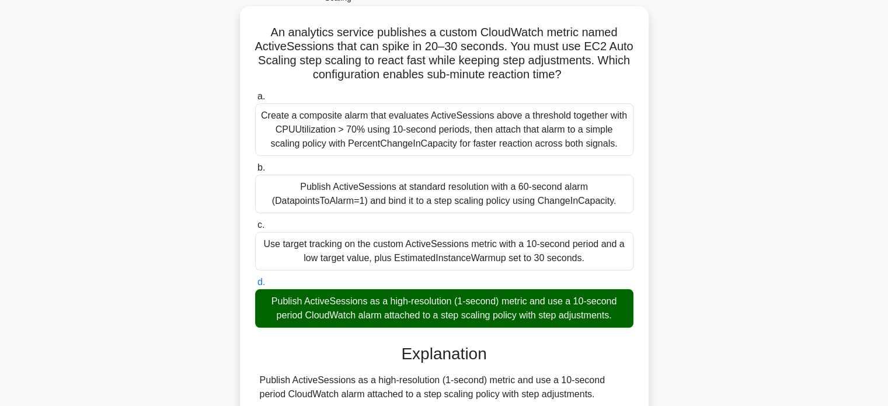
drag, startPoint x: 269, startPoint y: 32, endPoint x: 631, endPoint y: 317, distance: 460.5
click at [631, 317] on div "An analytics service publishes a custom CloudWatch metric named ActiveSessions …" at bounding box center [444, 371] width 399 height 721
copy div "Lo ipsumdolo sitamet consectet a elitse DoeiuSmodt incidi utlab EtdoloRemagnaa …"
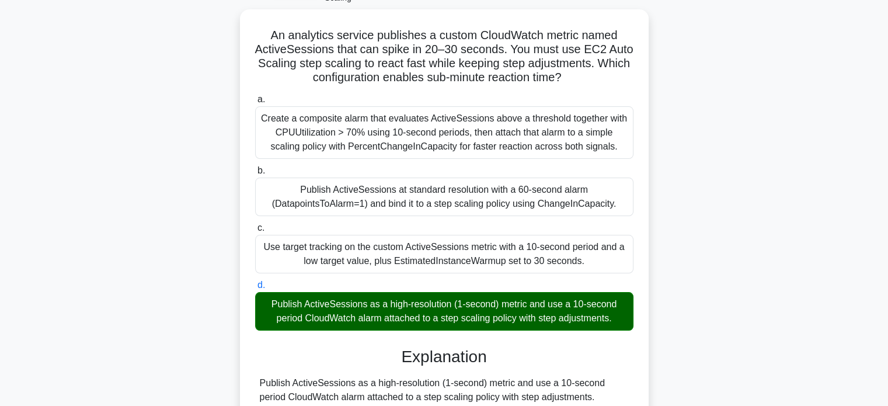
click at [714, 137] on div "An analytics service publishes a custom CloudWatch metric named ActiveSessions …" at bounding box center [444, 381] width 771 height 745
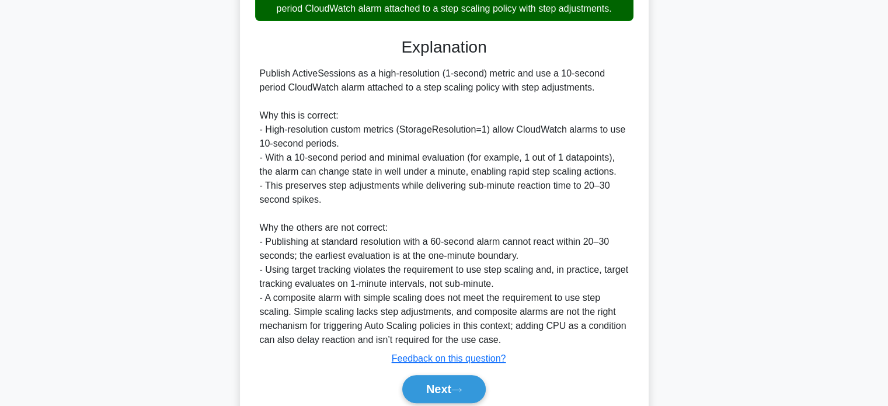
scroll to position [425, 0]
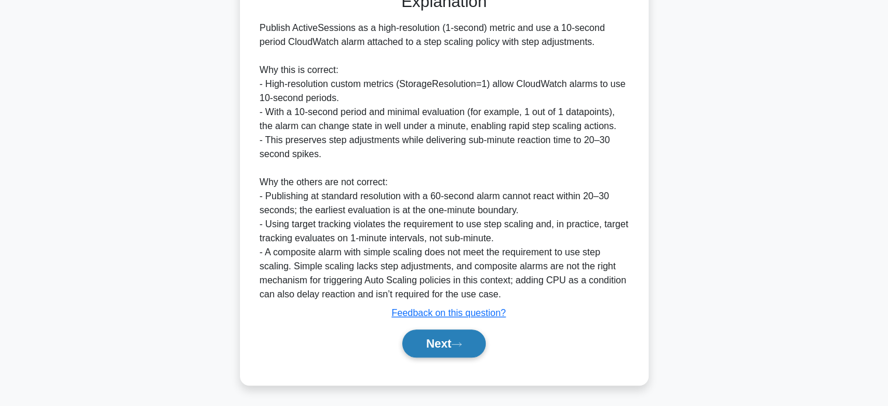
click at [480, 332] on button "Next" at bounding box center [444, 343] width 84 height 28
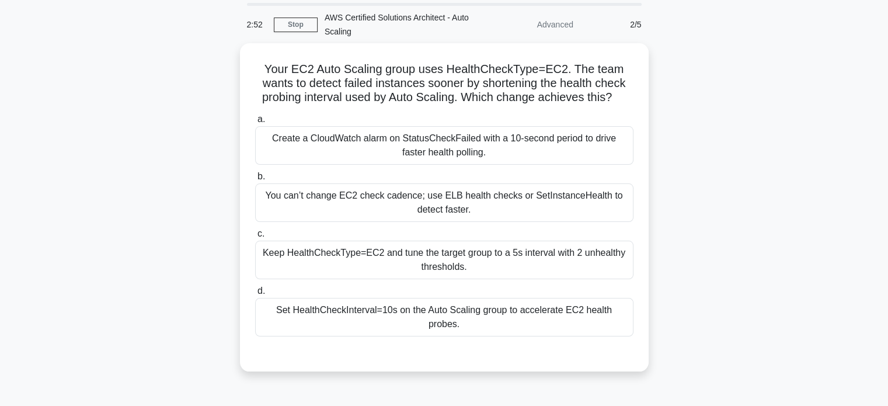
scroll to position [27, 0]
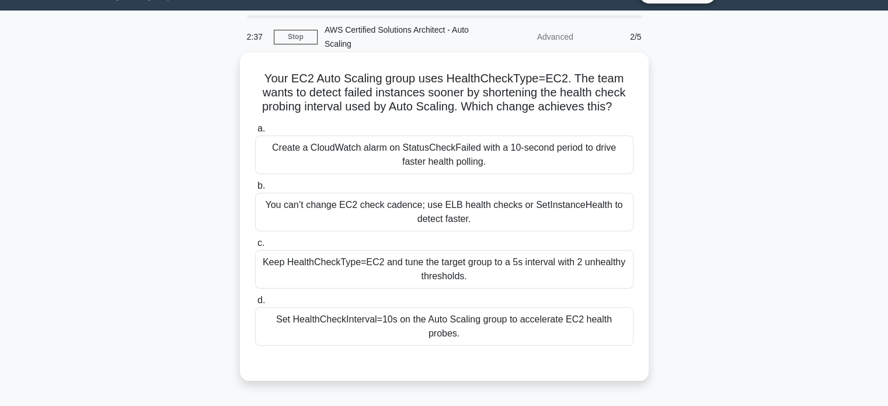
click at [523, 215] on div "You can’t change EC2 check cadence; use ELB health checks or SetInstanceHealth …" at bounding box center [444, 212] width 378 height 39
click at [255, 190] on input "b. You can’t change EC2 check cadence; use ELB health checks or SetInstanceHeal…" at bounding box center [255, 186] width 0 height 8
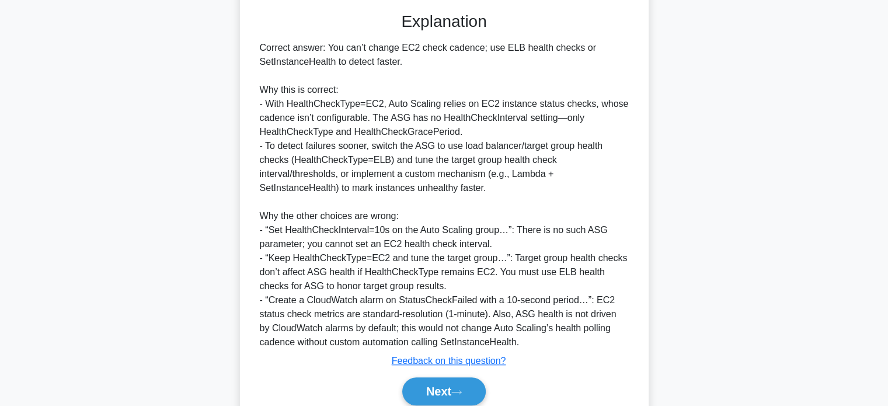
scroll to position [411, 0]
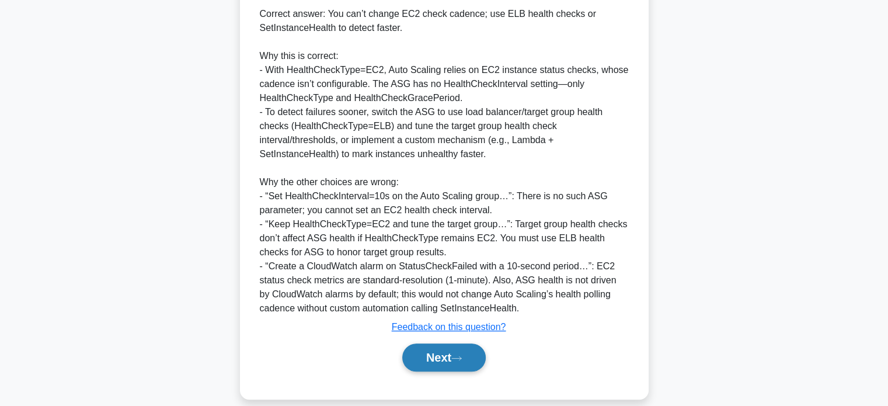
click at [451, 343] on button "Next" at bounding box center [444, 357] width 84 height 28
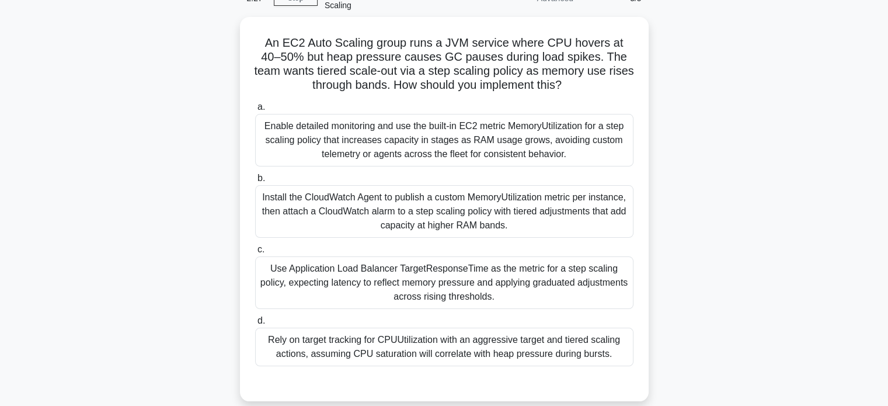
scroll to position [56, 0]
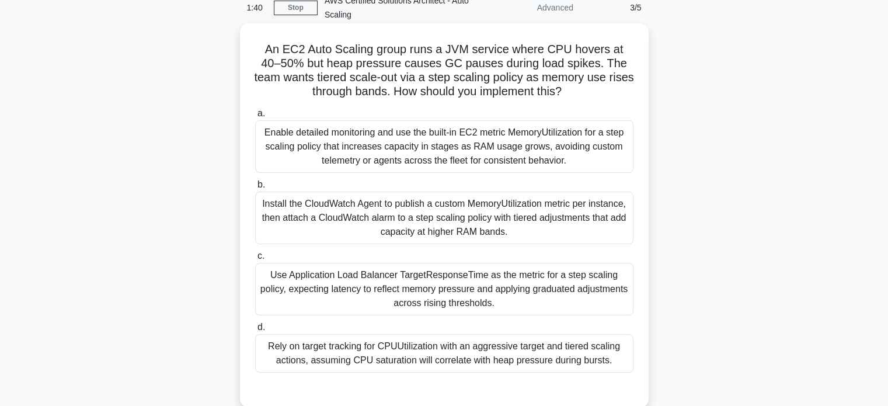
click at [528, 219] on div "Install the CloudWatch Agent to publish a custom MemoryUtilization metric per i…" at bounding box center [444, 218] width 378 height 53
click at [255, 189] on input "b. Install the CloudWatch Agent to publish a custom MemoryUtilization metric pe…" at bounding box center [255, 185] width 0 height 8
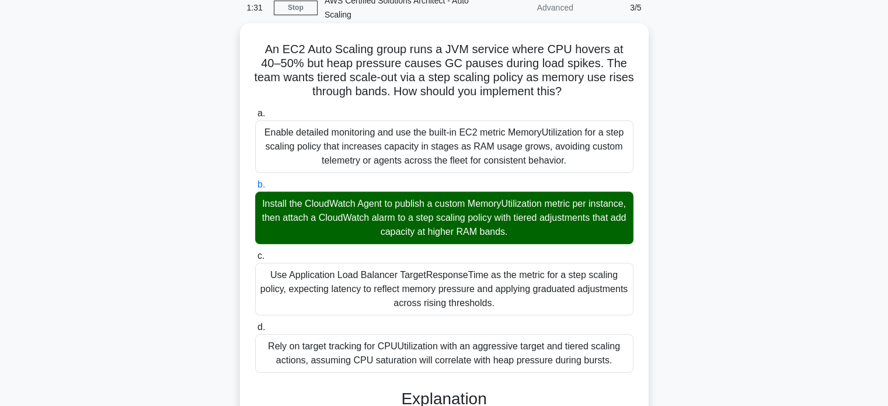
drag, startPoint x: 256, startPoint y: 50, endPoint x: 626, endPoint y: 360, distance: 483.4
click at [626, 360] on div "An EC2 Auto Scaling group runs a JVM service where CPU hovers at 40–50% but hea…" at bounding box center [444, 395] width 399 height 735
copy div "Lo IP5 Dolo Sitamet conse adip e SED doeiusm tempo INC utlabo et 64–23% dol mag…"
